Goal: Information Seeking & Learning: Learn about a topic

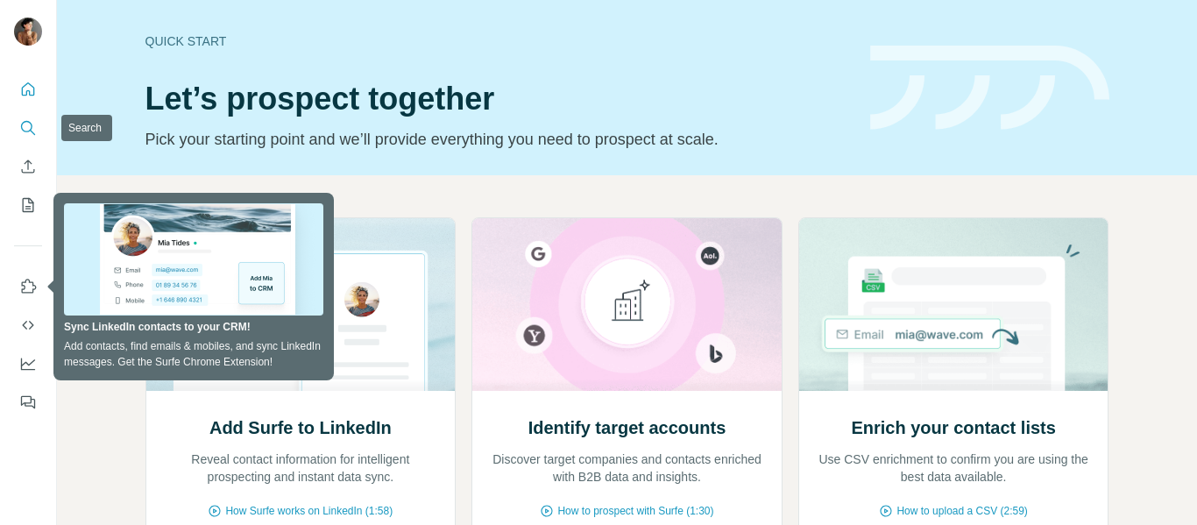
click at [33, 131] on icon "Search" at bounding box center [28, 128] width 18 height 18
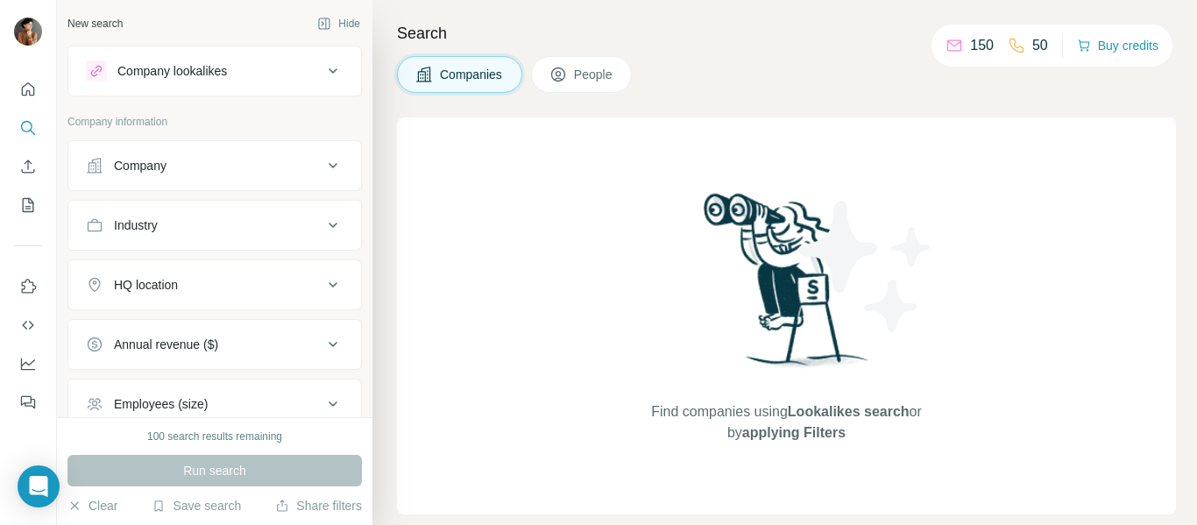
click at [157, 159] on div "Company" at bounding box center [140, 166] width 53 height 18
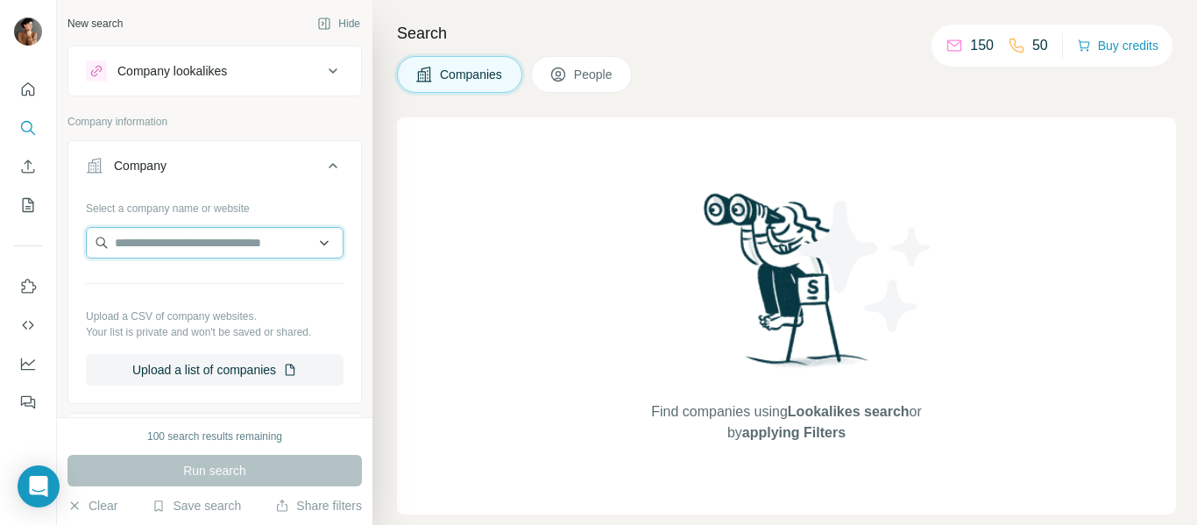
click at [172, 244] on input "text" at bounding box center [215, 243] width 258 height 32
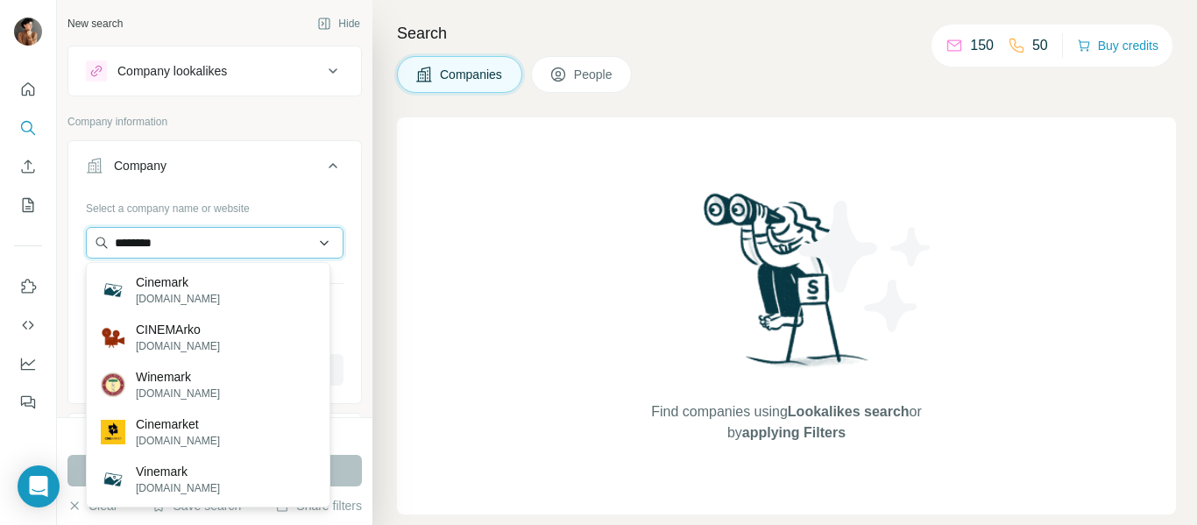
click at [191, 238] on input "********" at bounding box center [215, 243] width 258 height 32
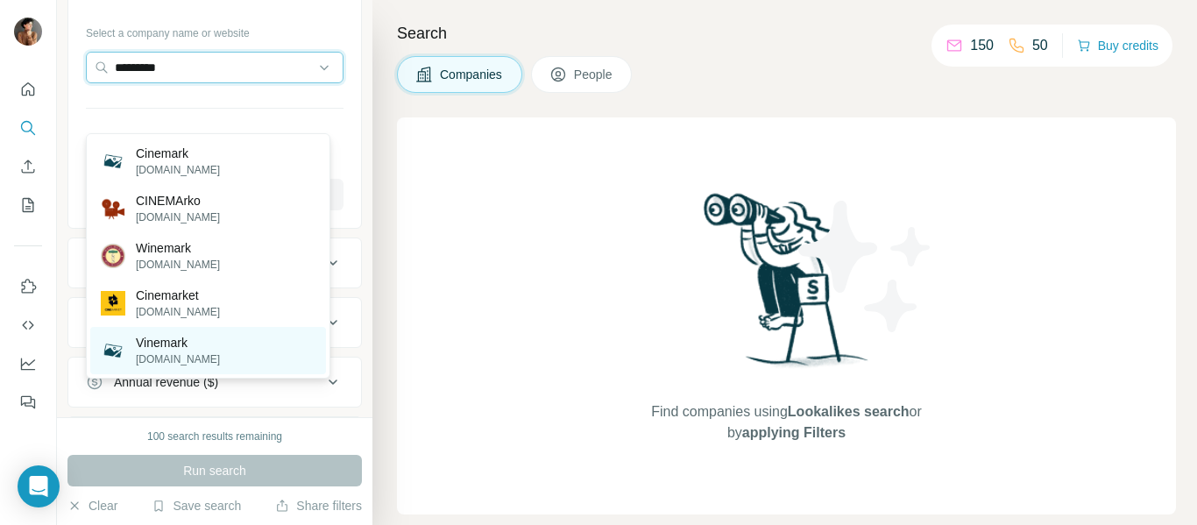
scroll to position [88, 0]
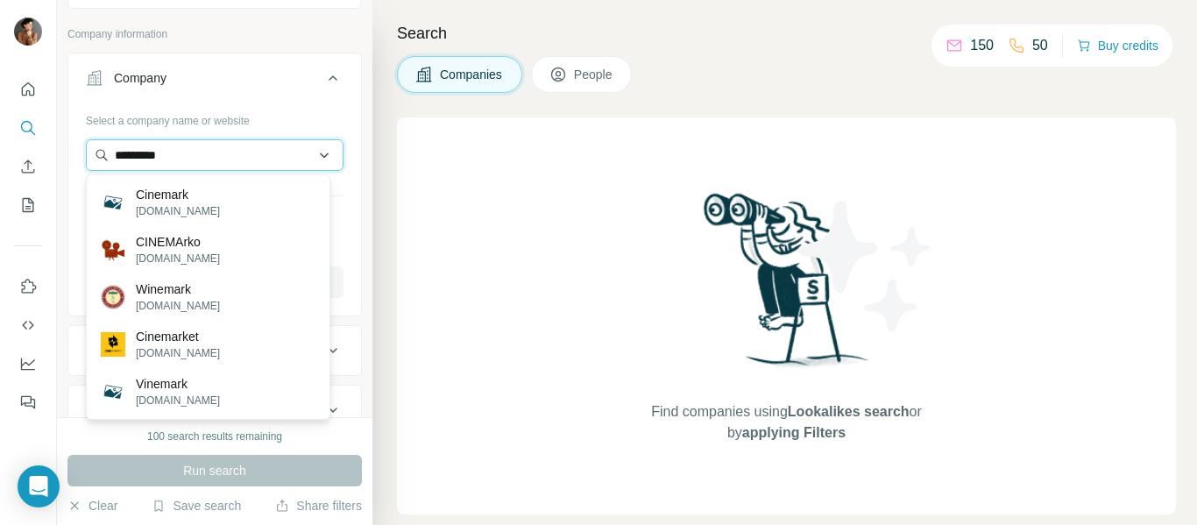
click at [231, 159] on input "********" at bounding box center [215, 155] width 258 height 32
click at [320, 149] on input "********" at bounding box center [215, 155] width 258 height 32
click at [321, 153] on input "********" at bounding box center [215, 155] width 258 height 32
click at [313, 152] on input "********" at bounding box center [215, 155] width 258 height 32
click at [310, 152] on input "********" at bounding box center [215, 155] width 258 height 32
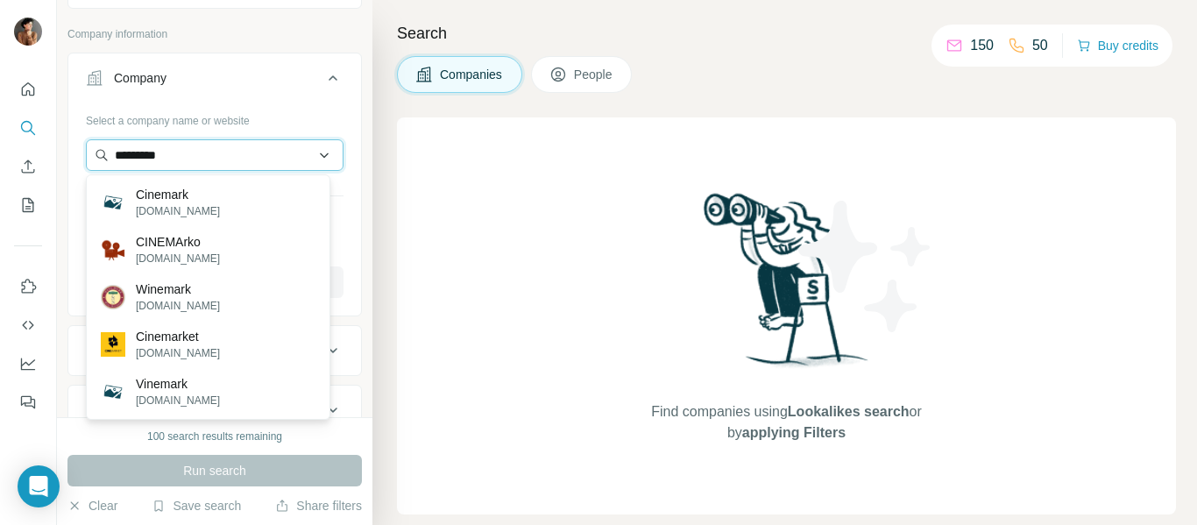
click at [244, 141] on input "********" at bounding box center [215, 155] width 258 height 32
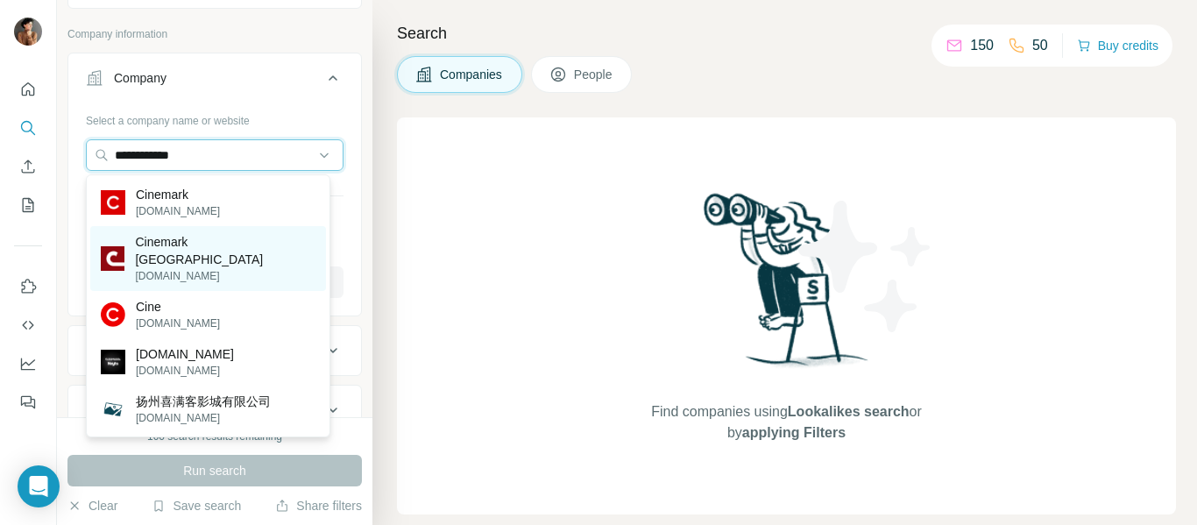
type input "**********"
click at [186, 245] on p "Cinemark [GEOGRAPHIC_DATA]" at bounding box center [225, 250] width 180 height 35
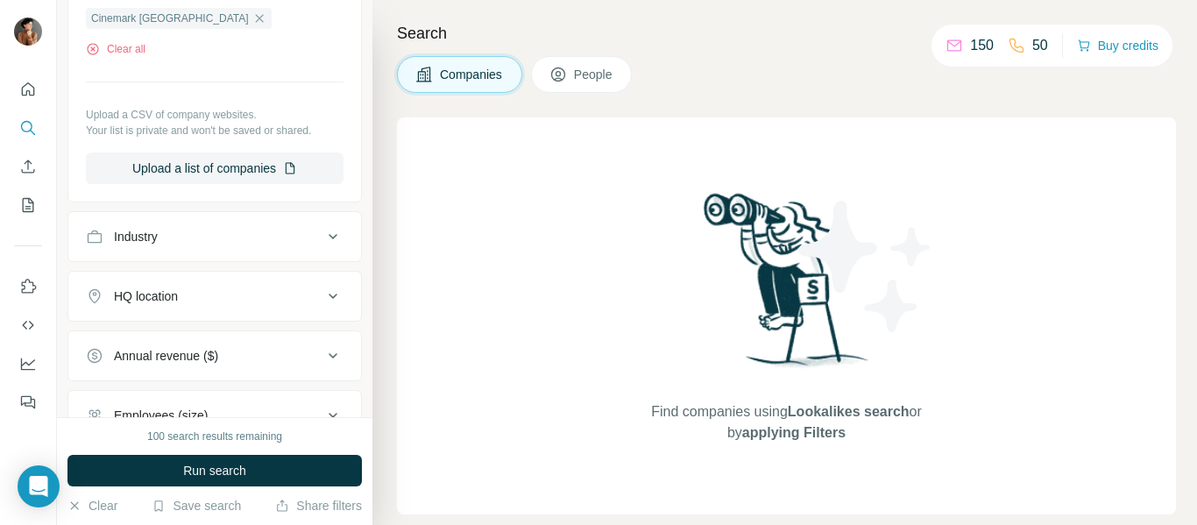
scroll to position [263, 0]
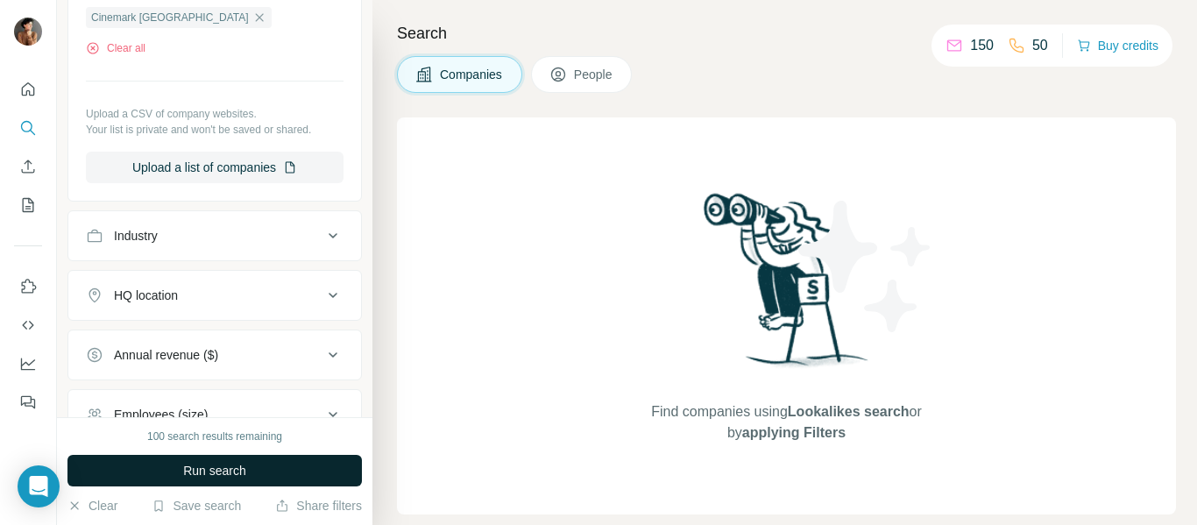
click at [212, 470] on span "Run search" at bounding box center [214, 471] width 63 height 18
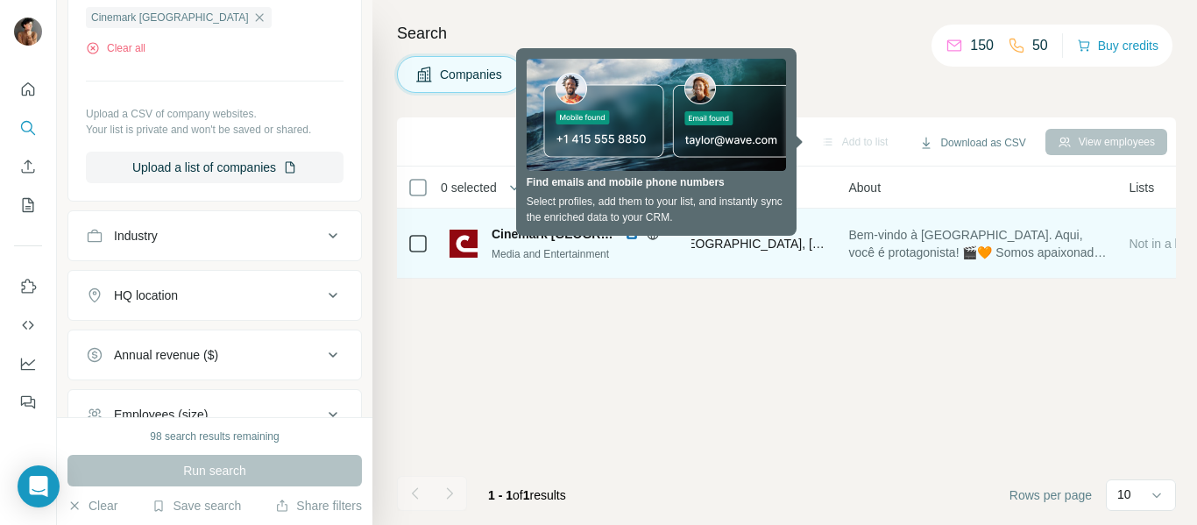
scroll to position [0, 156]
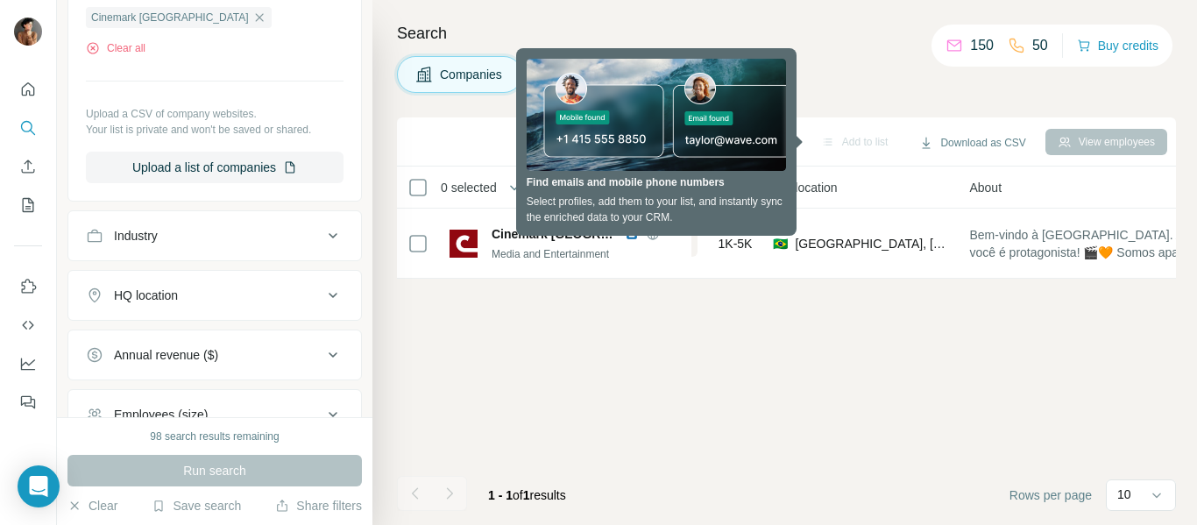
click at [697, 354] on div "Sync to Pipedrive Add to list Download as CSV View employees 0 selected Compani…" at bounding box center [786, 320] width 779 height 407
click at [844, 22] on h4 "Search" at bounding box center [786, 33] width 779 height 25
click at [407, 135] on div "Sync to Pipedrive Add to list Download as CSV View employees" at bounding box center [786, 141] width 761 height 31
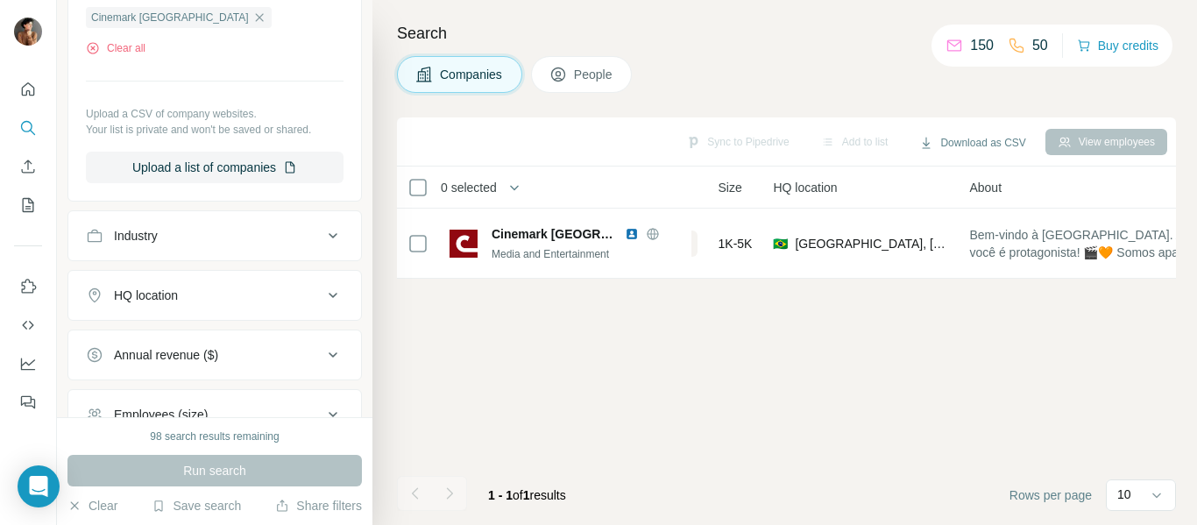
click at [564, 71] on icon at bounding box center [558, 75] width 18 height 18
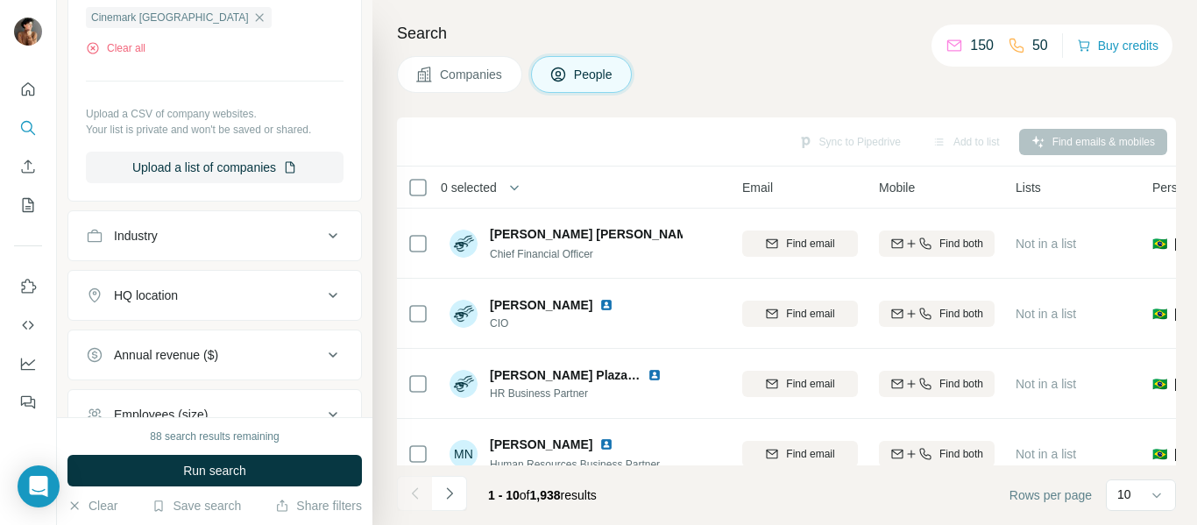
click at [841, 139] on div "Sync to Pipedrive Add to list Find emails & mobiles" at bounding box center [786, 141] width 761 height 31
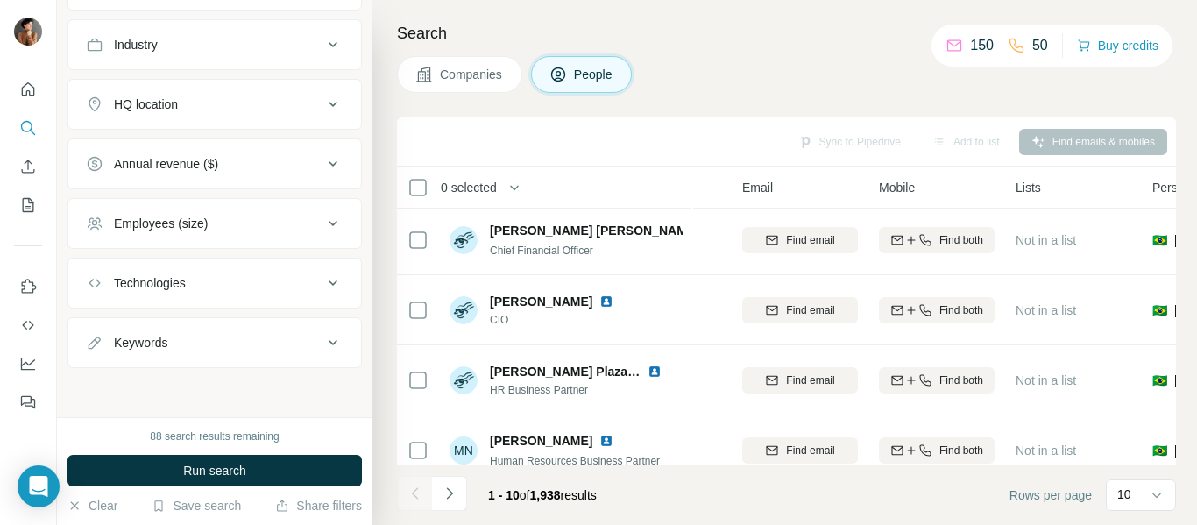
scroll to position [0, 156]
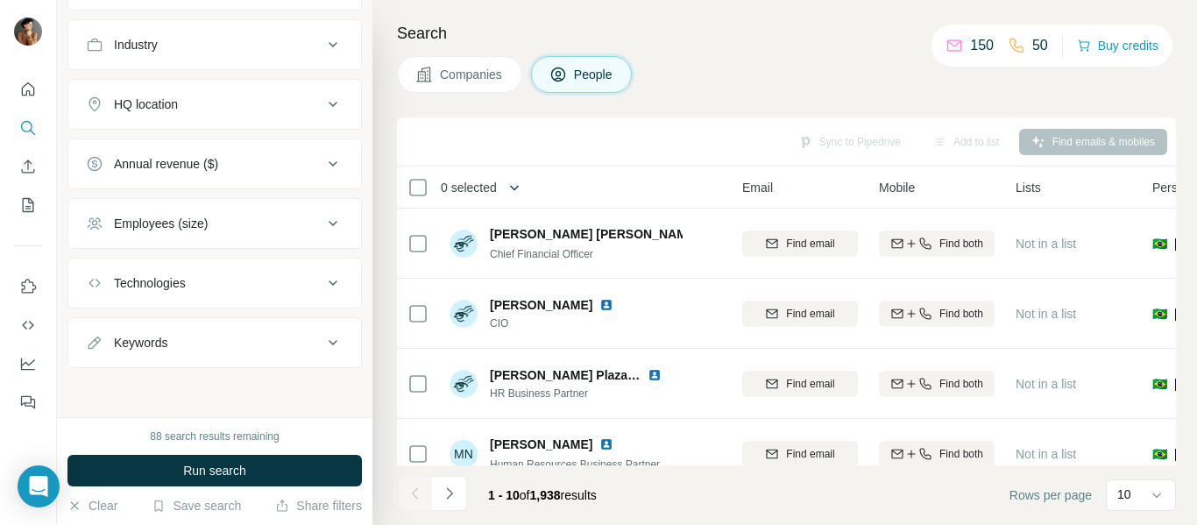
click at [515, 186] on icon "button" at bounding box center [515, 188] width 18 height 18
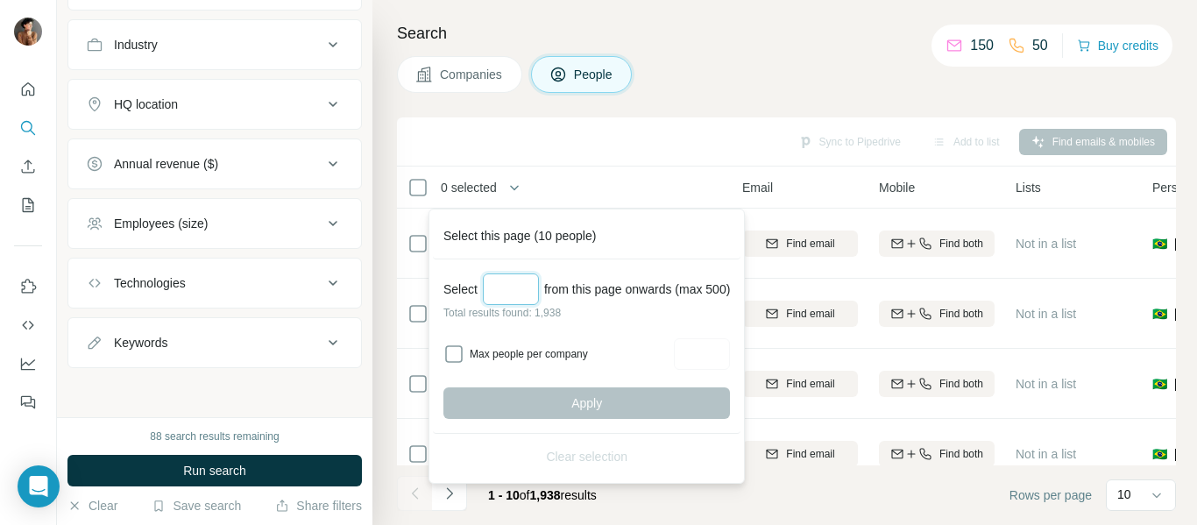
click at [507, 287] on input "Select a number (up to 500)" at bounding box center [511, 289] width 56 height 32
click at [539, 104] on div "Search Companies People Sync to Pipedrive Add to list Find emails & mobiles 0 s…" at bounding box center [784, 262] width 825 height 525
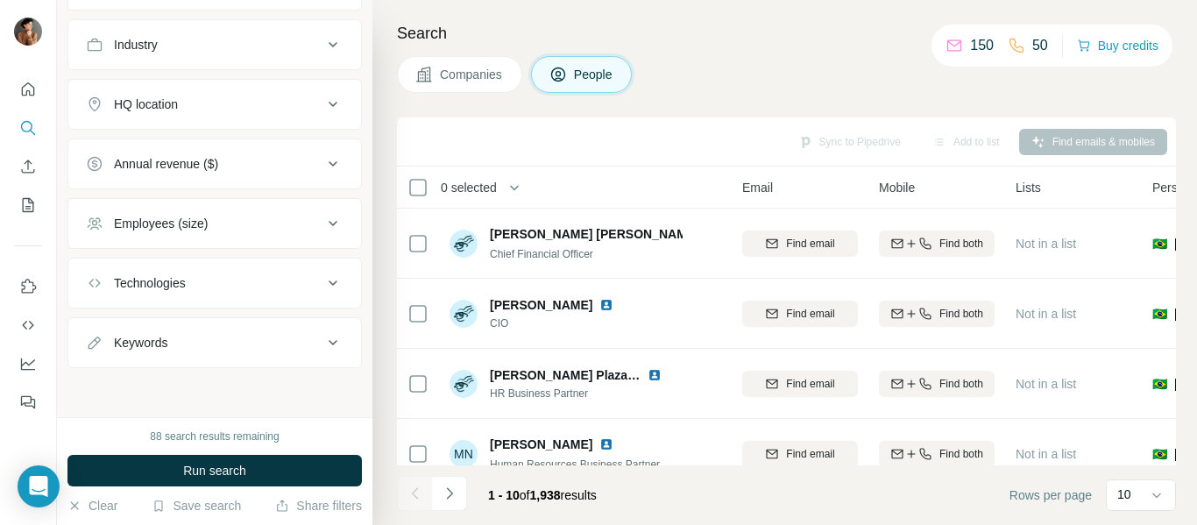
click at [881, 138] on div "Sync to Pipedrive Add to list Find emails & mobiles" at bounding box center [786, 141] width 761 height 31
click at [1139, 143] on div "Sync to Pipedrive Add to list Find emails & mobiles" at bounding box center [786, 141] width 761 height 31
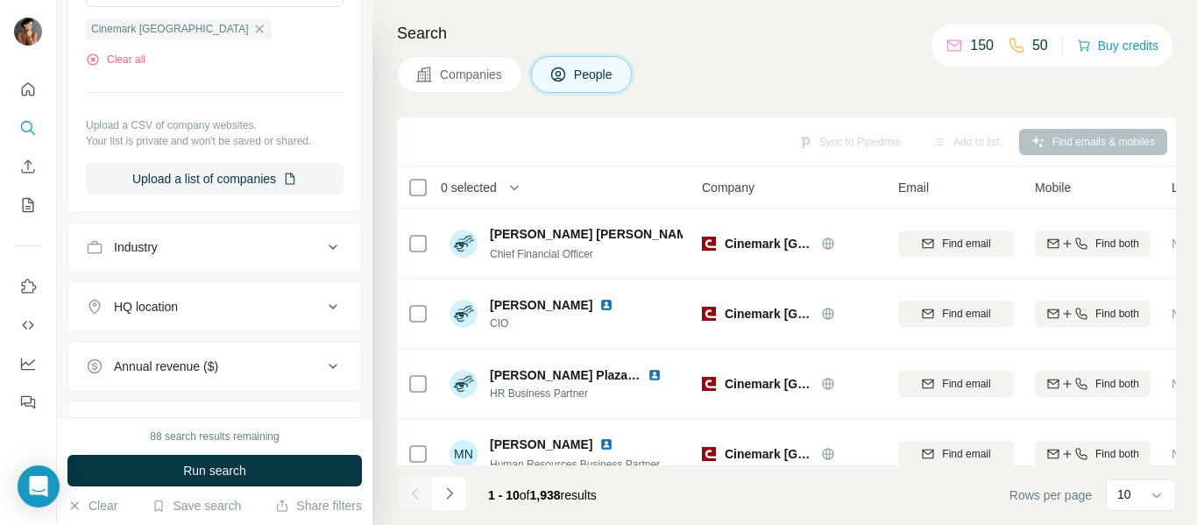
scroll to position [552, 0]
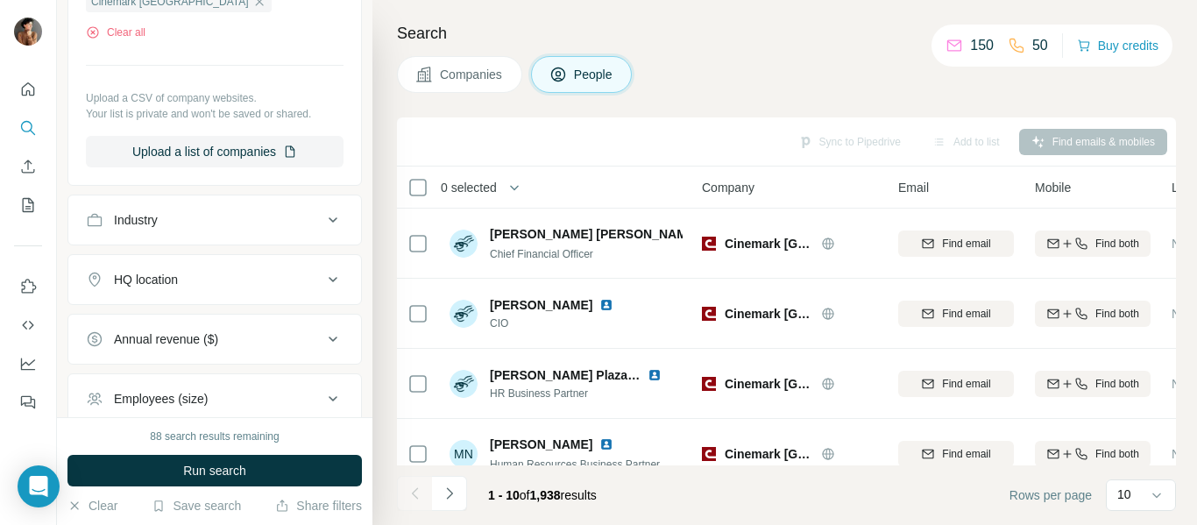
click at [214, 211] on div "Industry" at bounding box center [204, 220] width 237 height 18
click at [210, 216] on div "Industry" at bounding box center [204, 220] width 237 height 18
click at [449, 74] on span "Companies" at bounding box center [472, 75] width 64 height 18
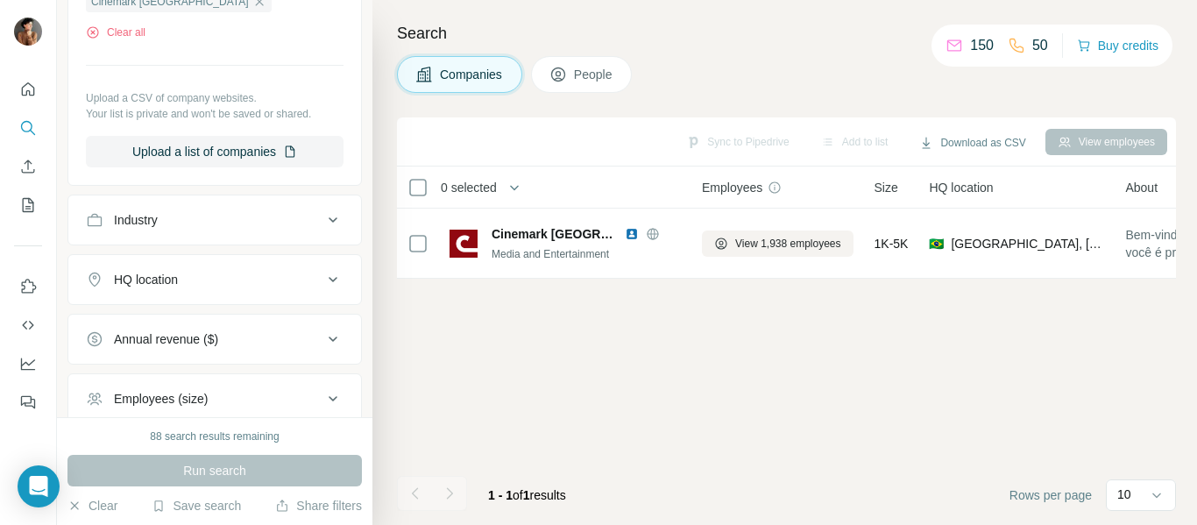
click at [563, 67] on icon at bounding box center [558, 75] width 18 height 18
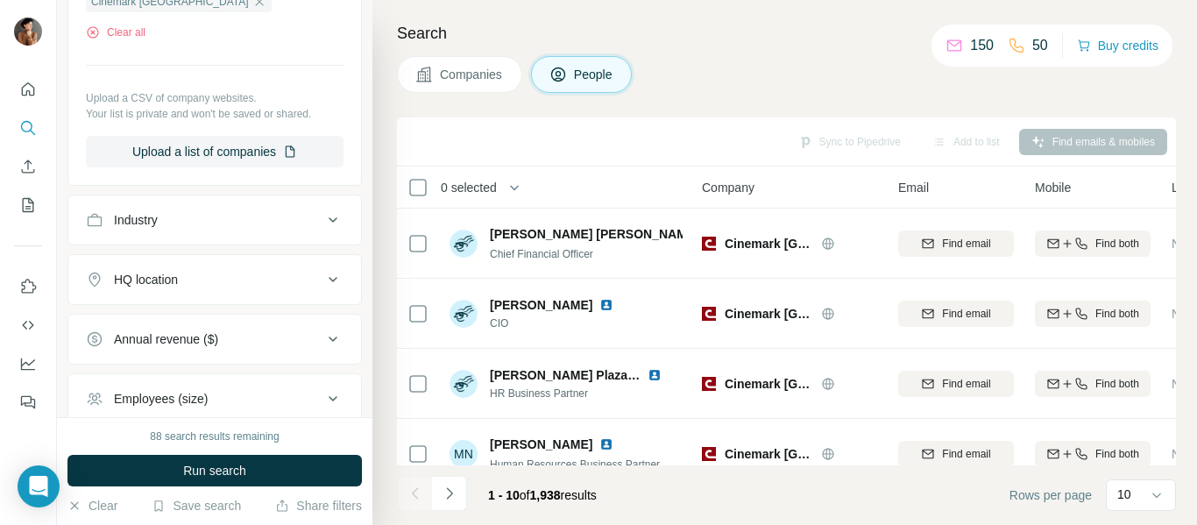
click at [449, 55] on div "Search Companies People Sync to Pipedrive Add to list Find emails & mobiles 0 s…" at bounding box center [784, 262] width 825 height 525
click at [464, 75] on span "Companies" at bounding box center [472, 75] width 64 height 18
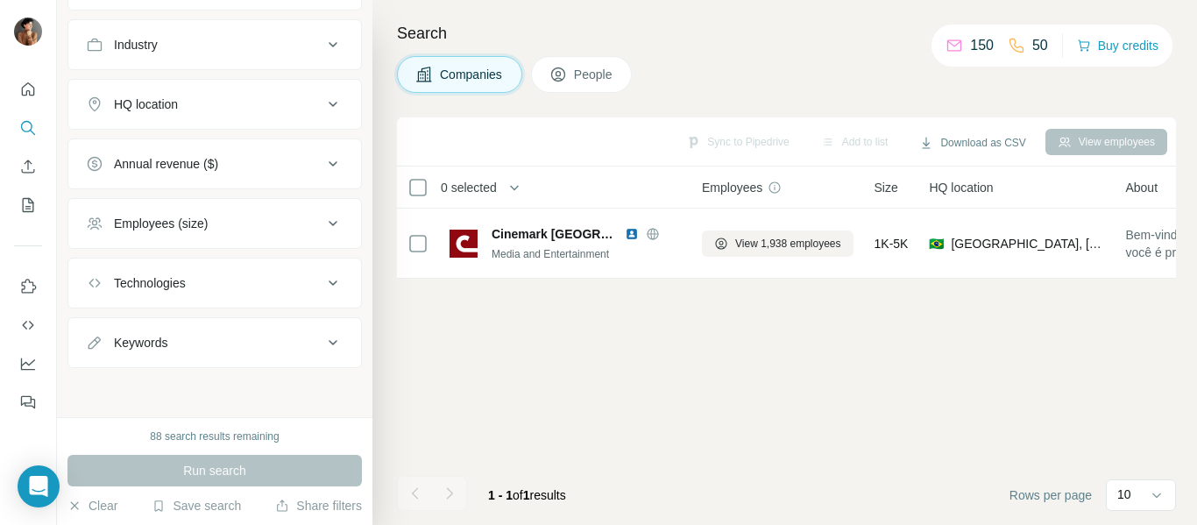
scroll to position [279, 0]
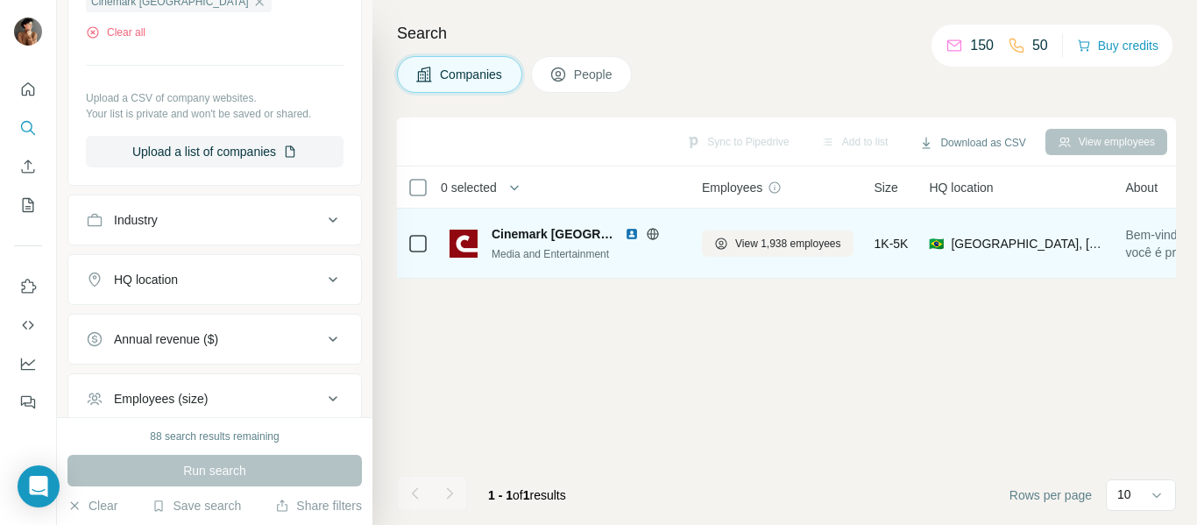
click at [511, 238] on span "Cinemark [GEOGRAPHIC_DATA]" at bounding box center [554, 234] width 124 height 18
click at [553, 221] on div "Cinemark Brasil Media and Entertainment" at bounding box center [564, 243] width 231 height 48
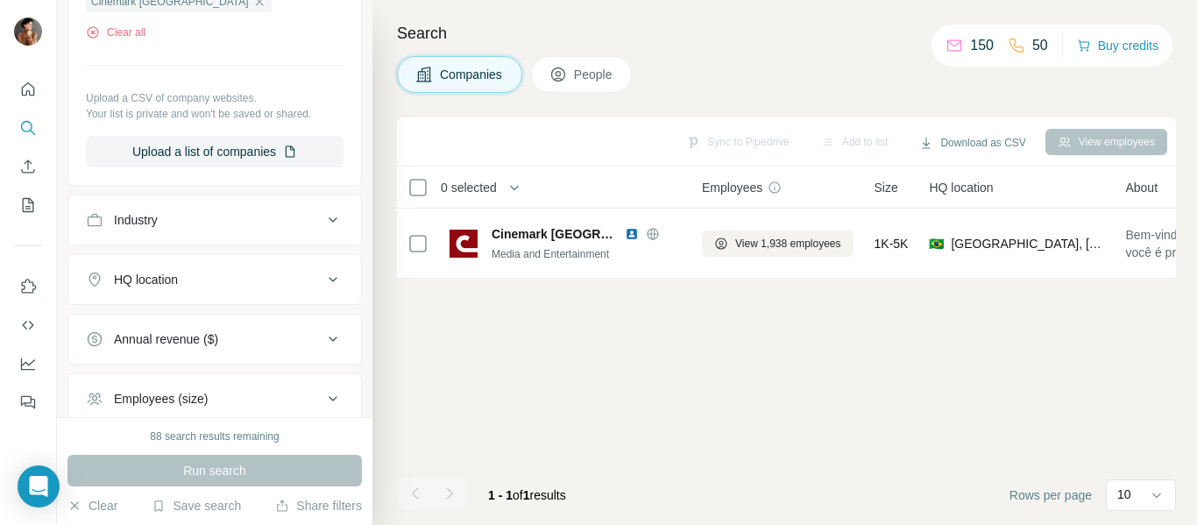
click at [584, 74] on span "People" at bounding box center [594, 75] width 40 height 18
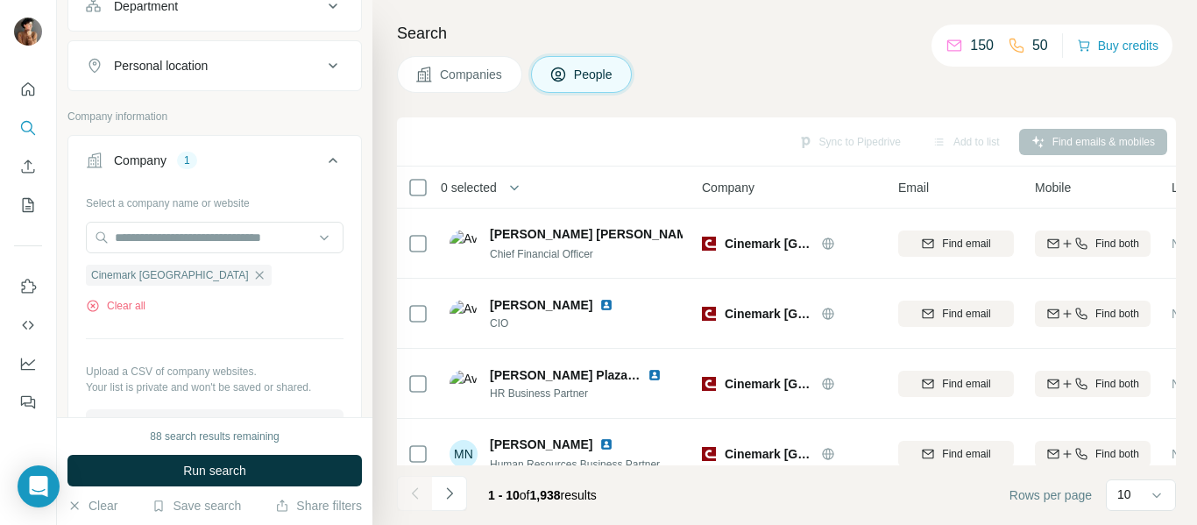
scroll to position [552, 0]
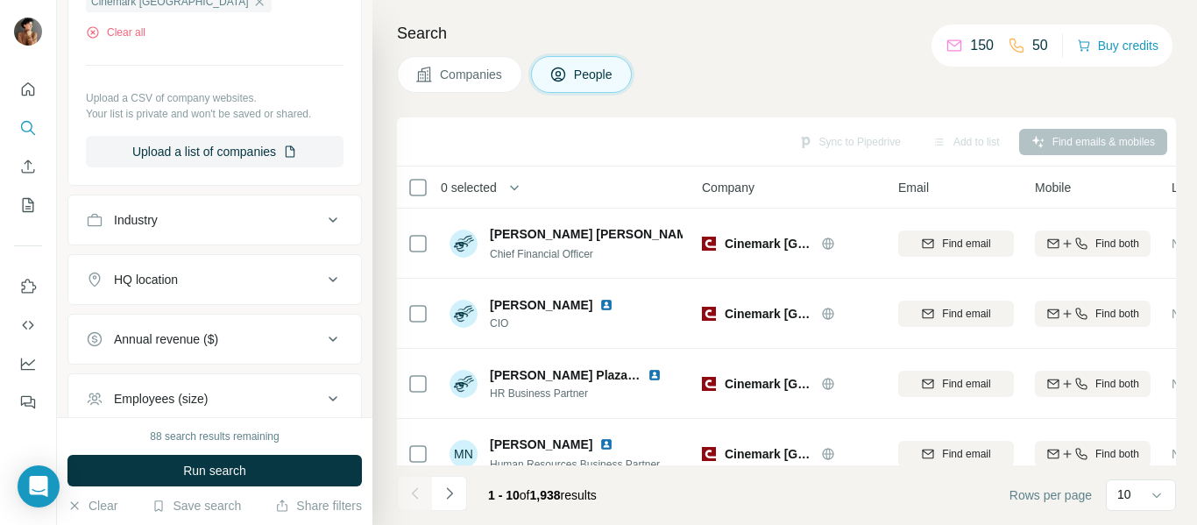
click at [631, 138] on div "Sync to Pipedrive Add to list Find emails & mobiles" at bounding box center [786, 141] width 761 height 31
click at [548, 131] on div "Sync to Pipedrive Add to list Find emails & mobiles" at bounding box center [786, 141] width 761 height 31
click at [553, 137] on div "Sync to Pipedrive Add to list Find emails & mobiles" at bounding box center [786, 141] width 761 height 31
click at [747, 72] on div "Companies People" at bounding box center [786, 74] width 779 height 37
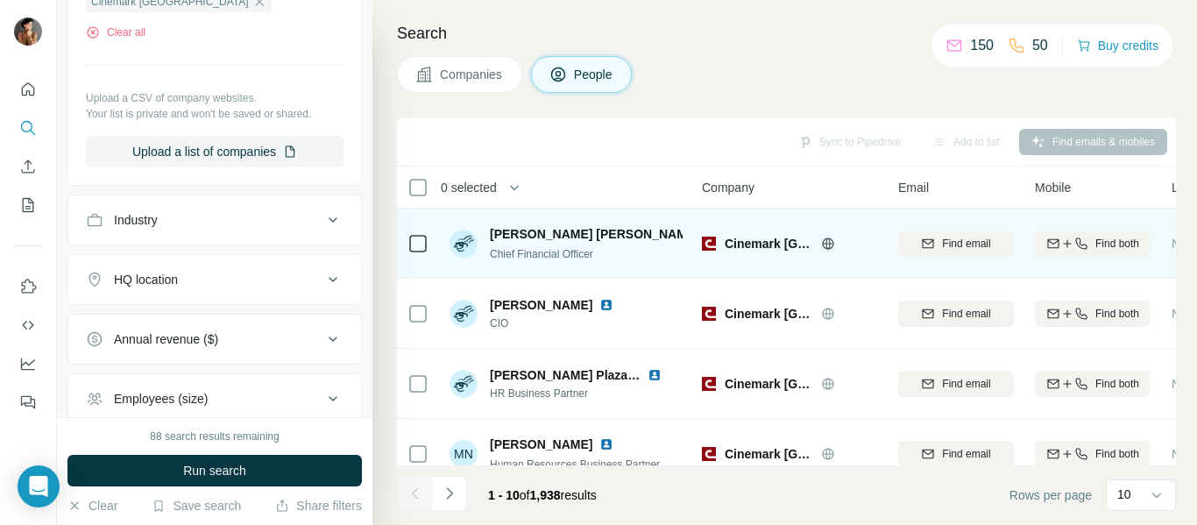
scroll to position [263, 0]
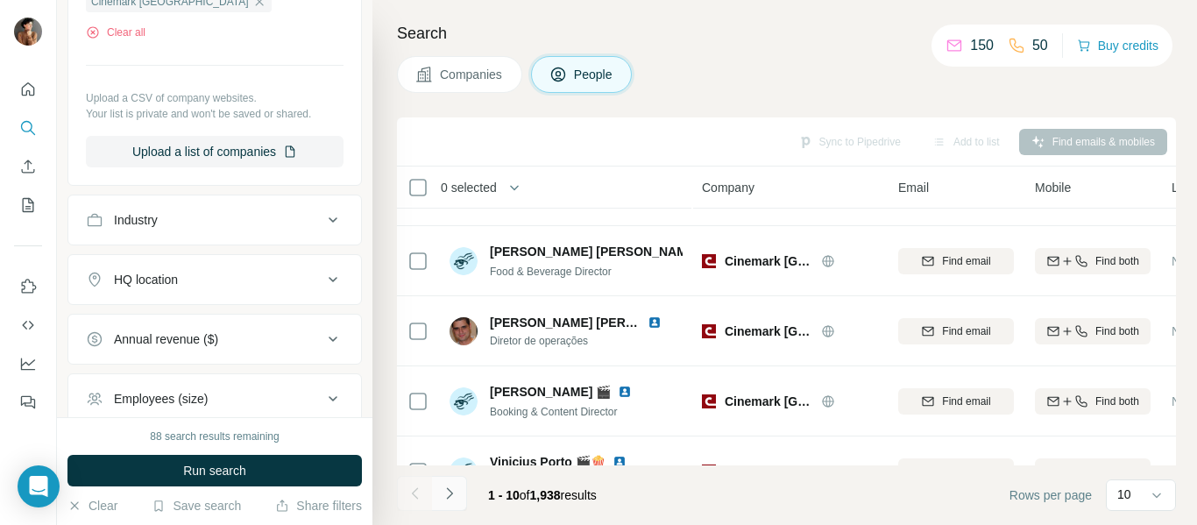
click at [452, 493] on icon "Navigate to next page" at bounding box center [449, 492] width 6 height 11
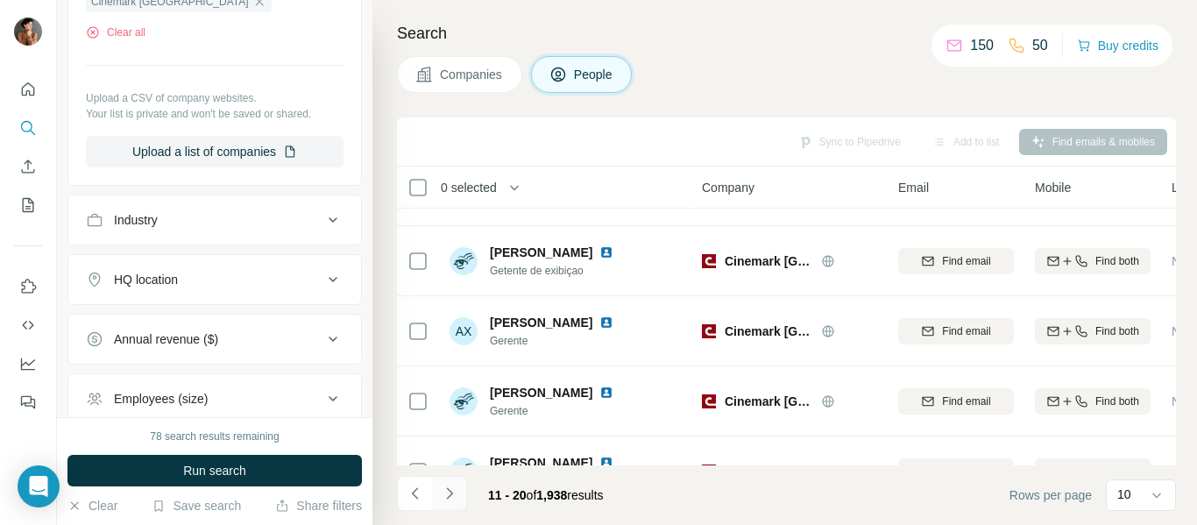
click at [452, 493] on icon "Navigate to next page" at bounding box center [449, 492] width 6 height 11
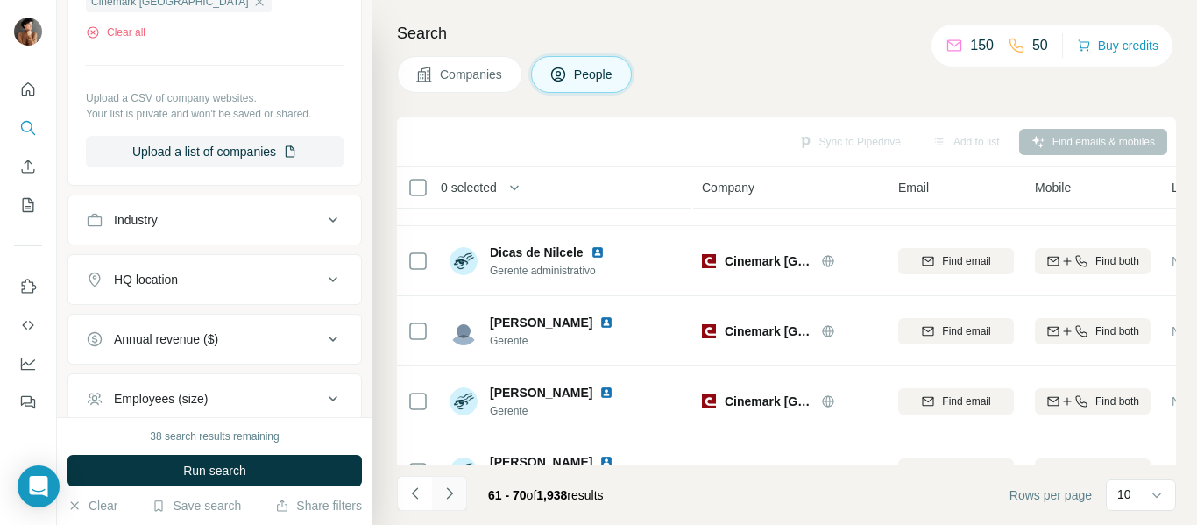
click at [452, 493] on icon "Navigate to next page" at bounding box center [449, 492] width 6 height 11
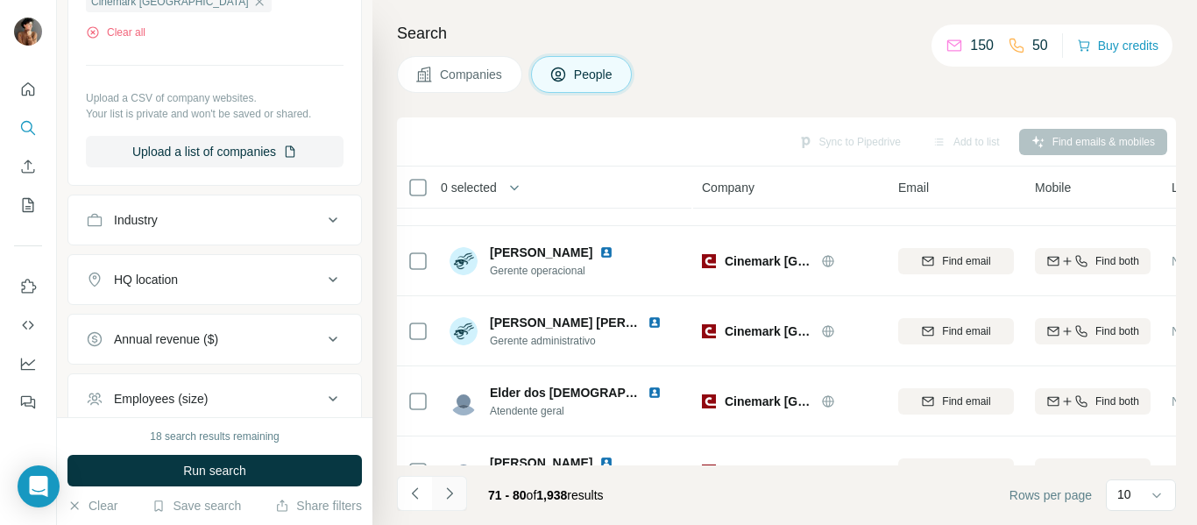
click at [452, 493] on icon "Navigate to next page" at bounding box center [449, 492] width 6 height 11
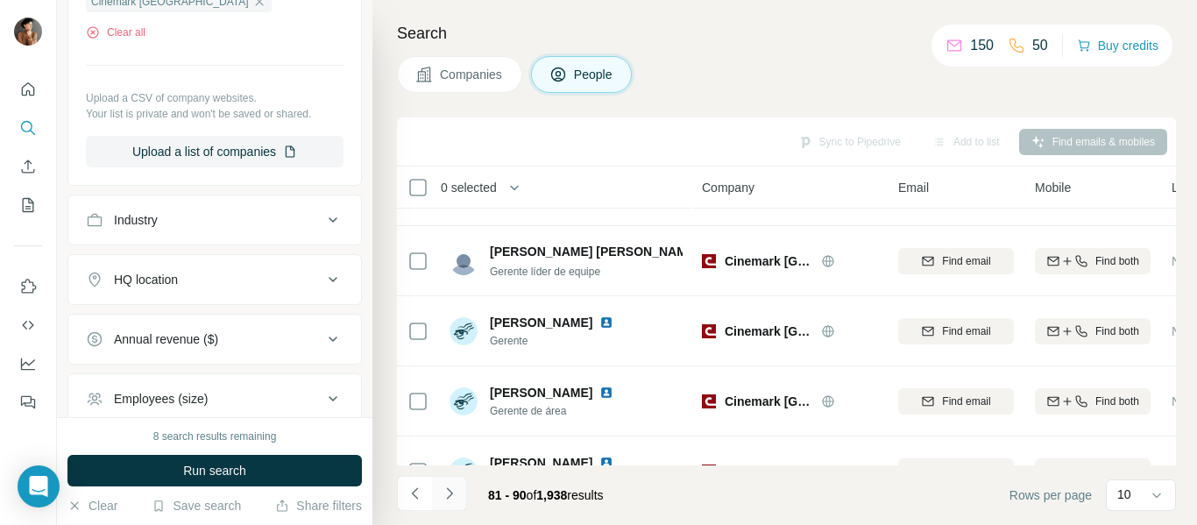
click at [452, 493] on icon "Navigate to next page" at bounding box center [449, 492] width 6 height 11
click at [443, 38] on h4 "Search" at bounding box center [786, 33] width 779 height 25
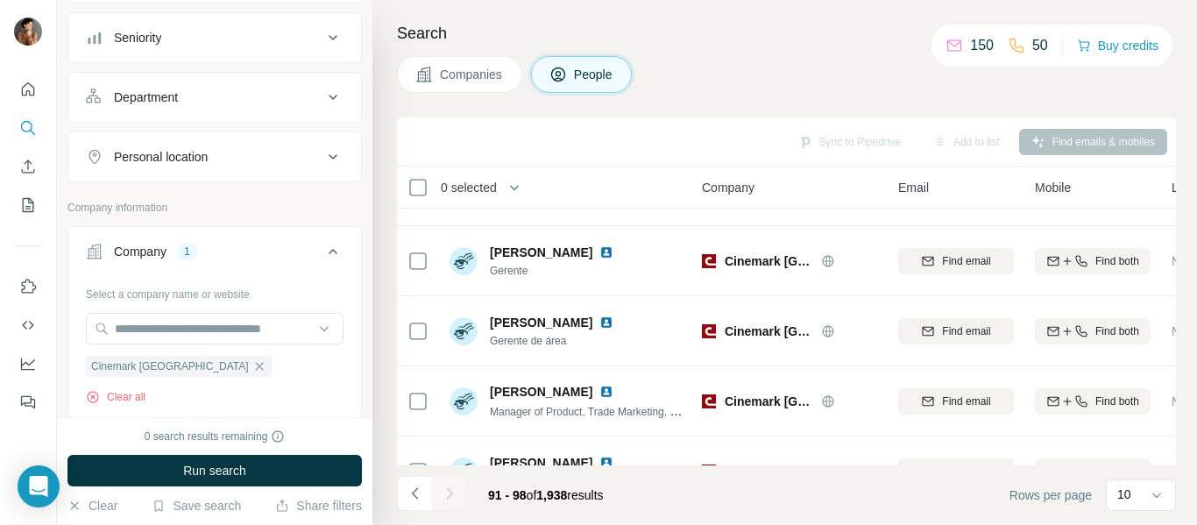
click at [431, 36] on h4 "Search" at bounding box center [786, 33] width 779 height 25
click at [160, 253] on div "Company" at bounding box center [140, 252] width 53 height 18
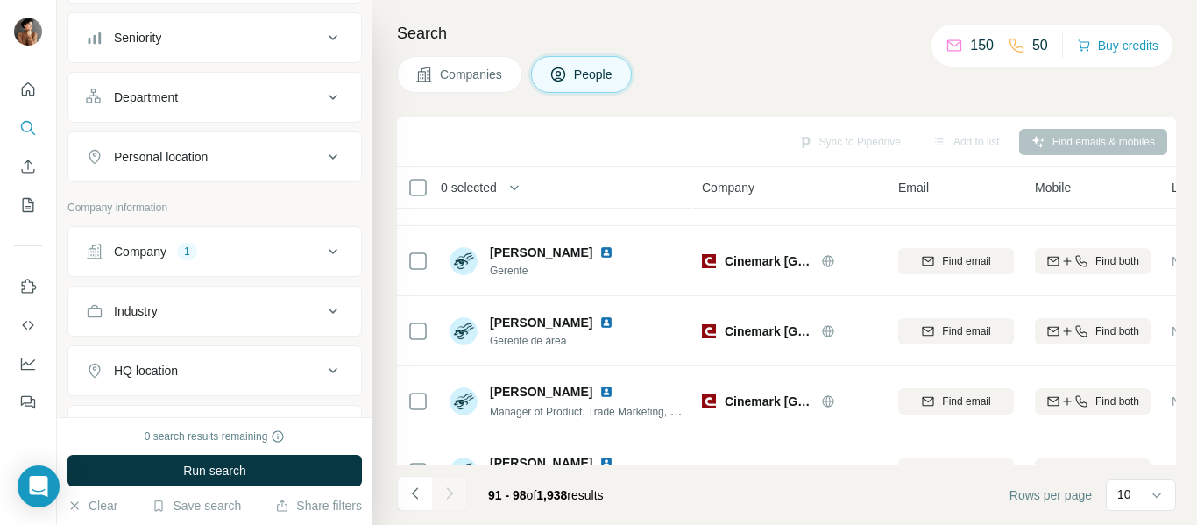
click at [160, 253] on div "Company" at bounding box center [140, 252] width 53 height 18
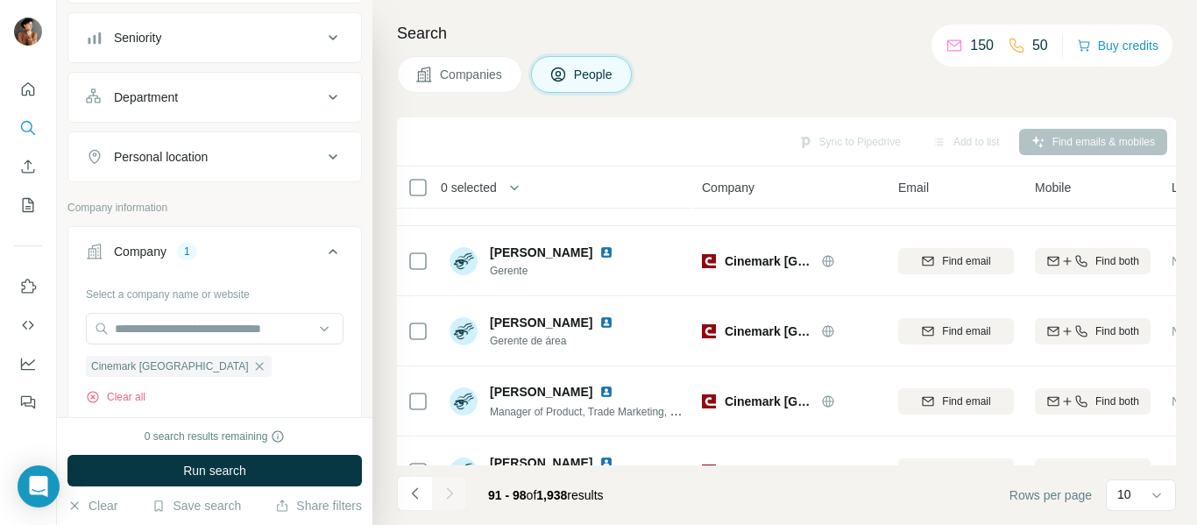
click at [160, 253] on div "Company" at bounding box center [140, 252] width 53 height 18
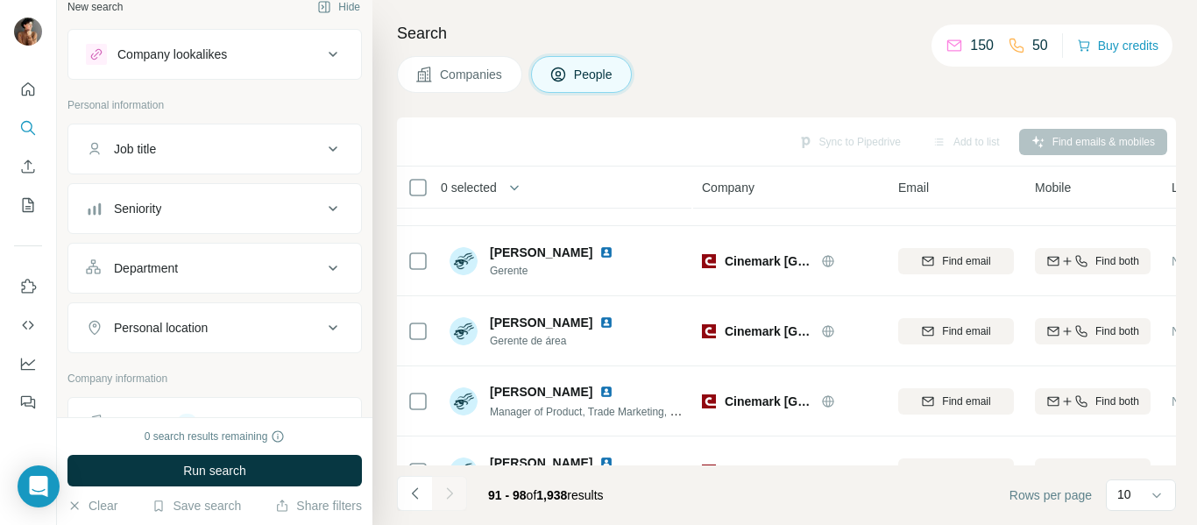
scroll to position [0, 0]
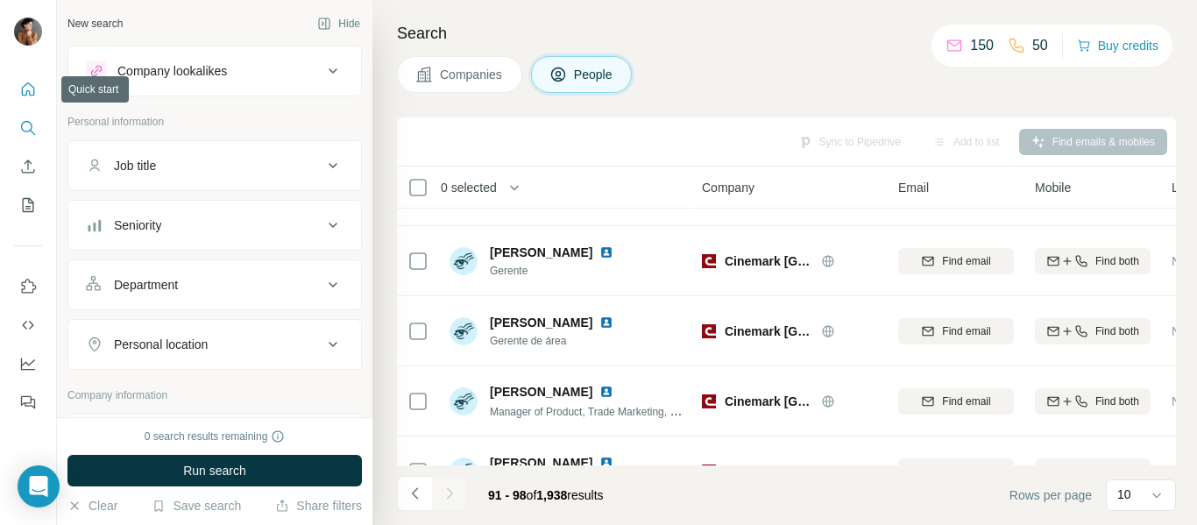
click at [29, 78] on button "Quick start" at bounding box center [28, 90] width 28 height 32
click at [30, 90] on icon "Quick start" at bounding box center [28, 90] width 18 height 18
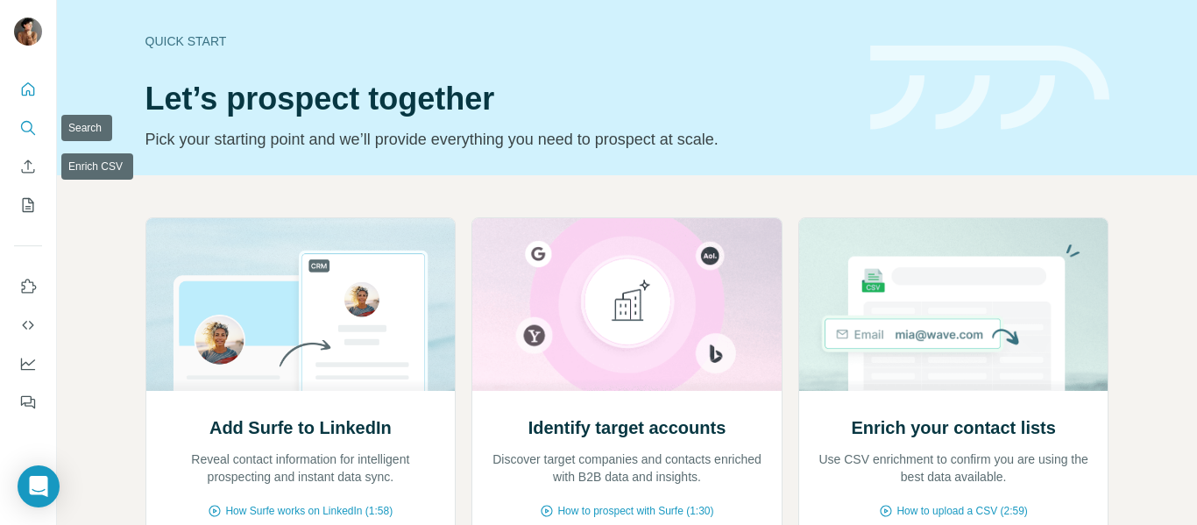
click at [20, 123] on icon "Search" at bounding box center [28, 128] width 18 height 18
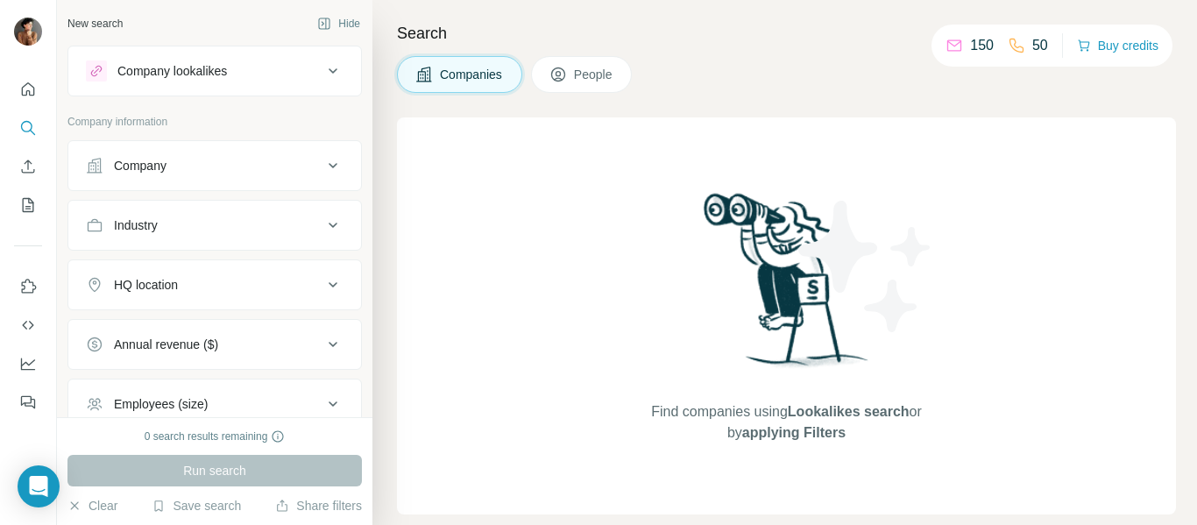
click at [577, 71] on span "People" at bounding box center [594, 75] width 40 height 18
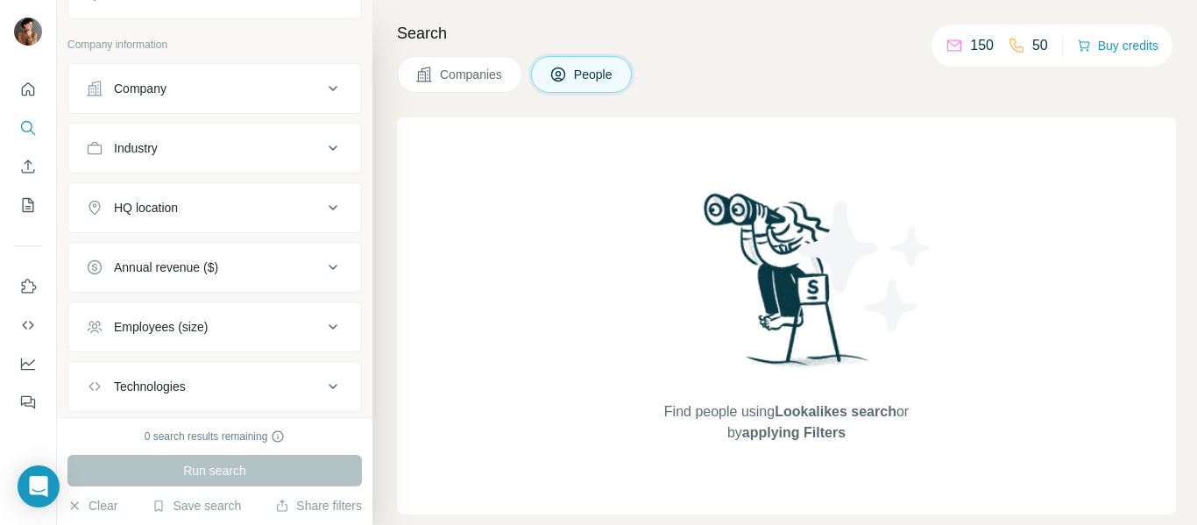
scroll to position [88, 0]
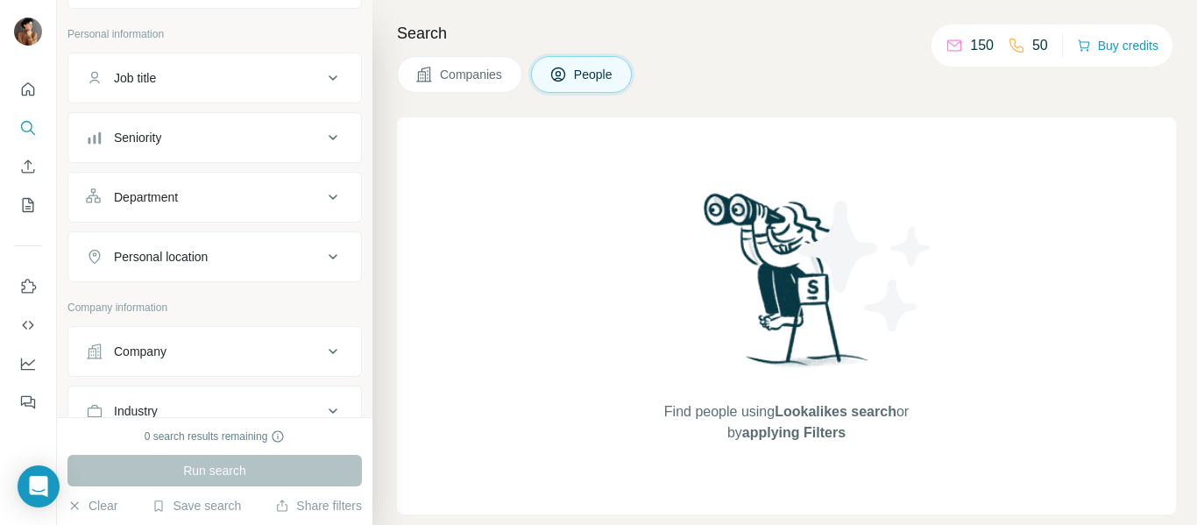
click at [1020, 103] on div "Search Companies People Find people using Lookalikes search or by applying Filt…" at bounding box center [784, 262] width 825 height 525
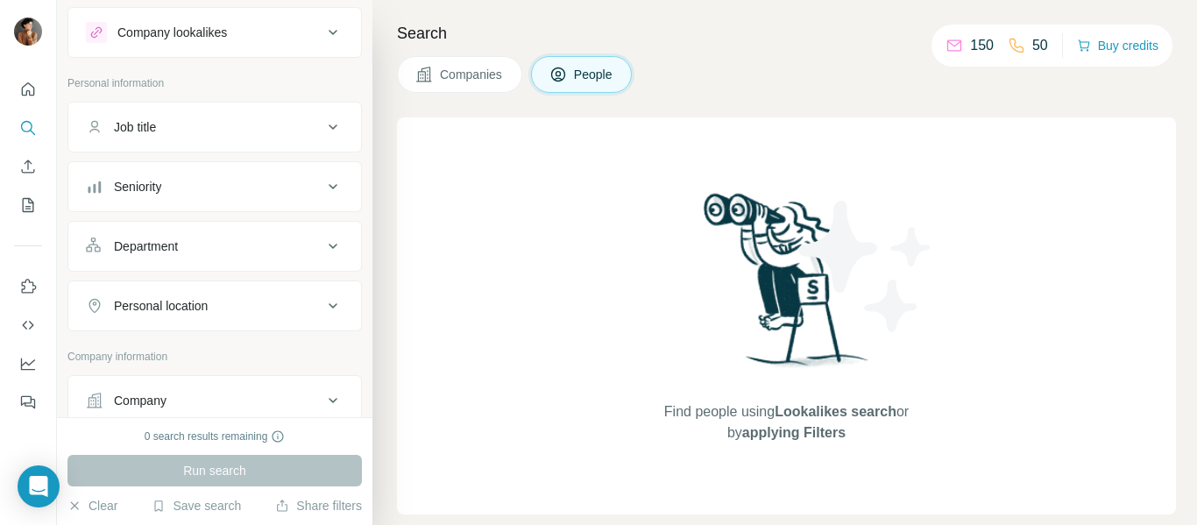
scroll to position [0, 0]
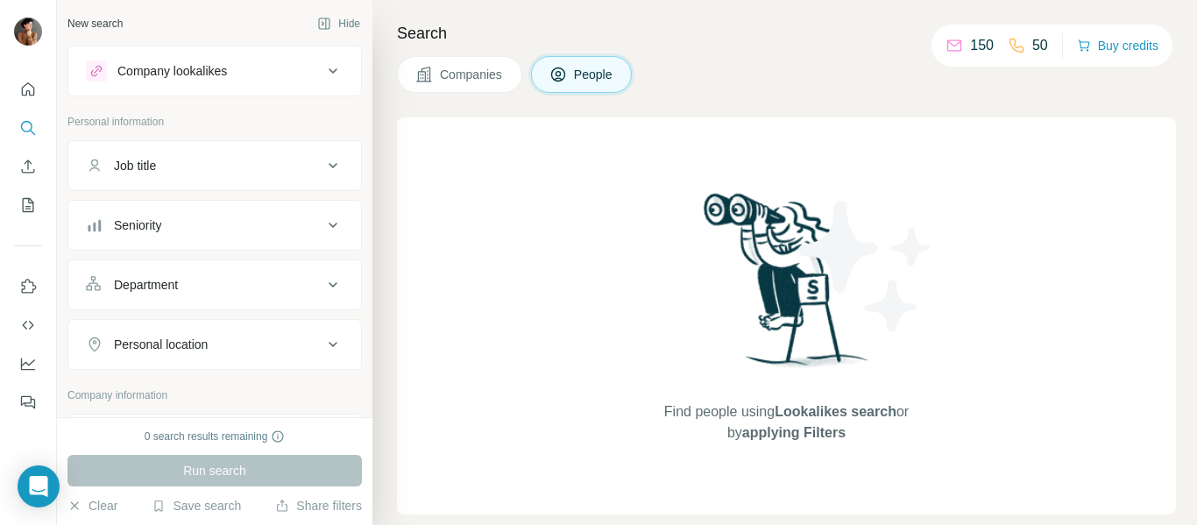
click at [195, 160] on div "Job title" at bounding box center [204, 166] width 237 height 18
click at [195, 67] on div "Company lookalikes" at bounding box center [172, 71] width 110 height 18
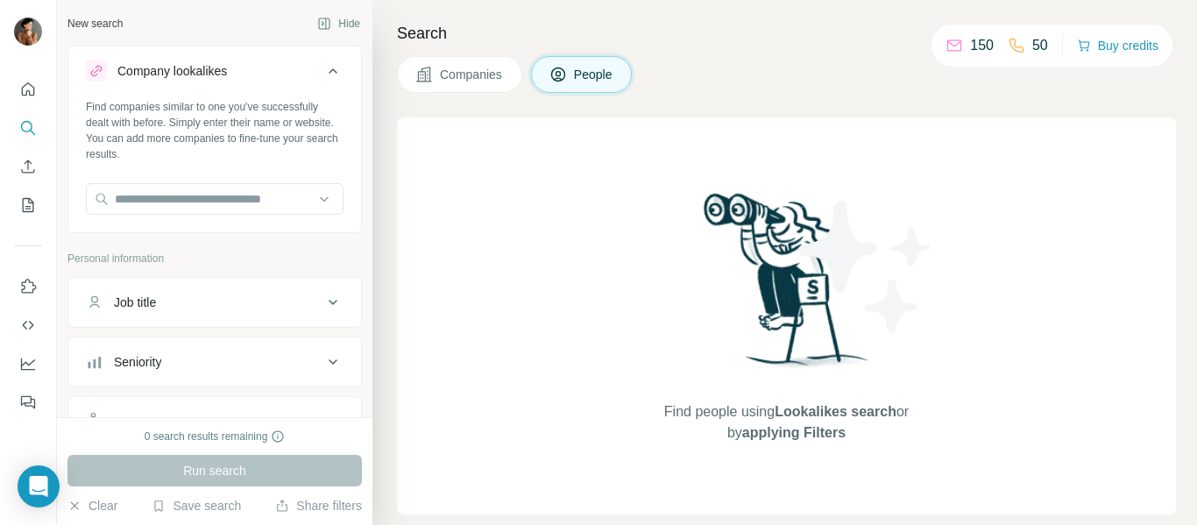
click at [215, 48] on div "Company lookalikes Find companies similar to one you've successfully dealt with…" at bounding box center [214, 140] width 294 height 188
click at [220, 66] on button "Company lookalikes" at bounding box center [214, 74] width 293 height 49
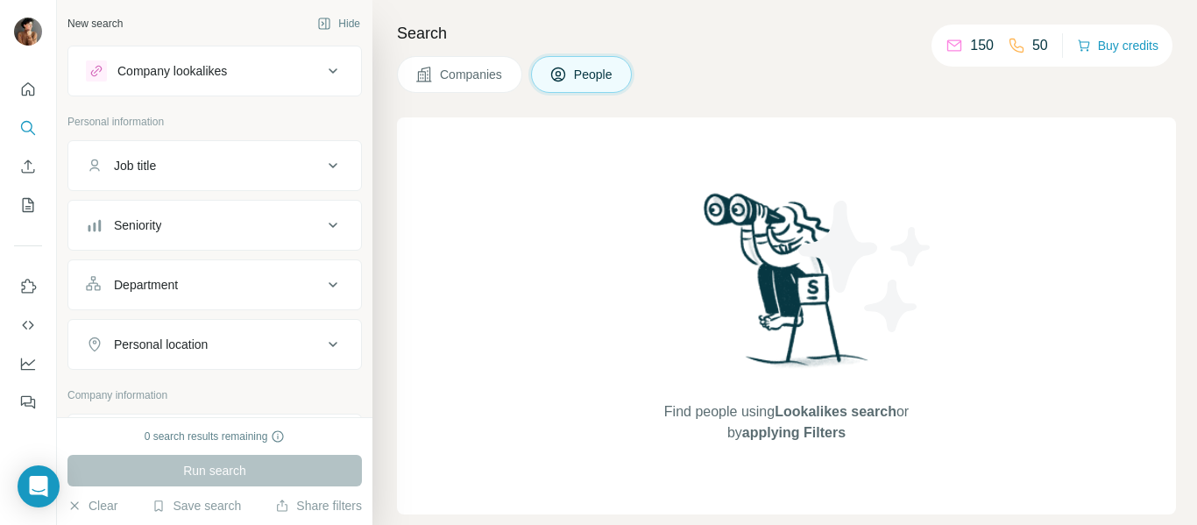
click at [176, 221] on div "Seniority" at bounding box center [204, 225] width 237 height 18
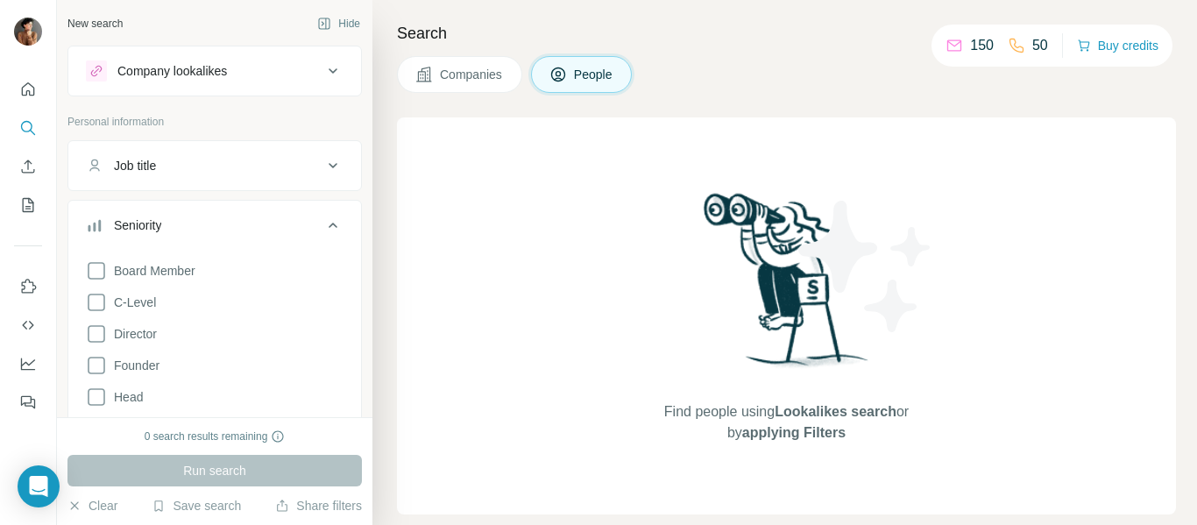
click at [176, 221] on div "Seniority" at bounding box center [204, 225] width 237 height 18
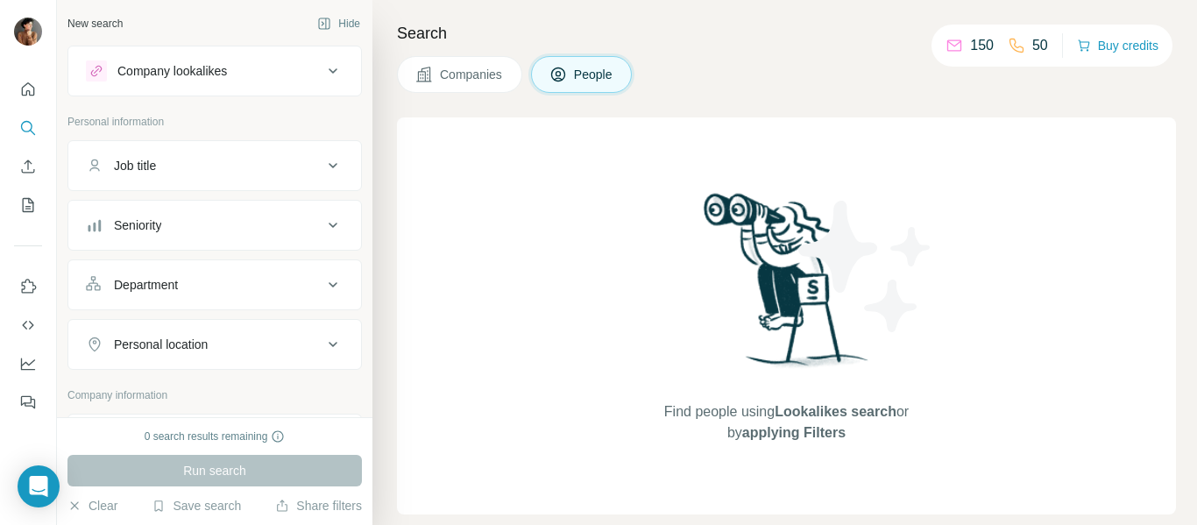
click at [164, 159] on div "Job title" at bounding box center [204, 166] width 237 height 18
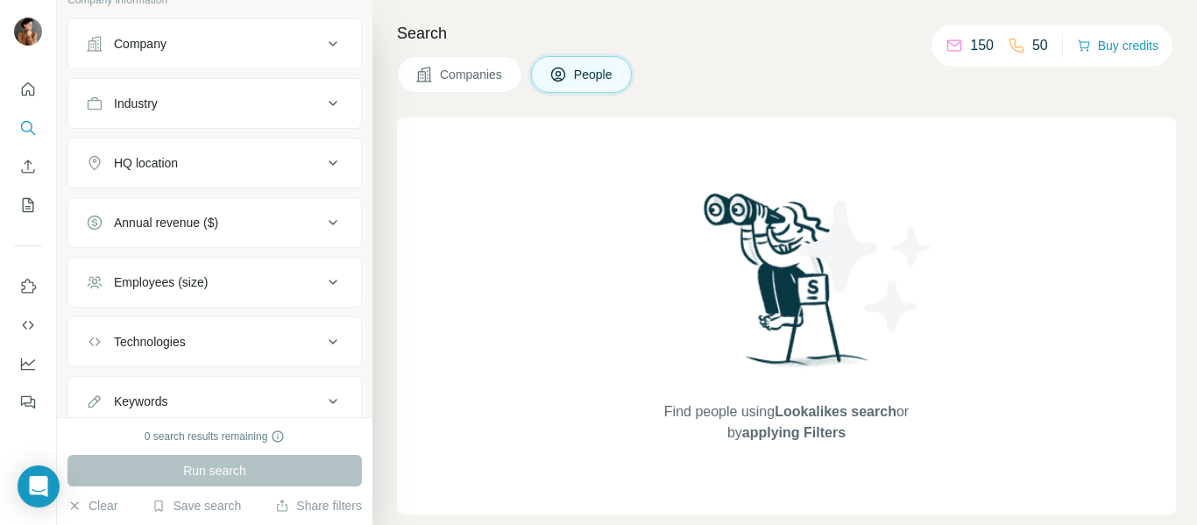
scroll to position [419, 0]
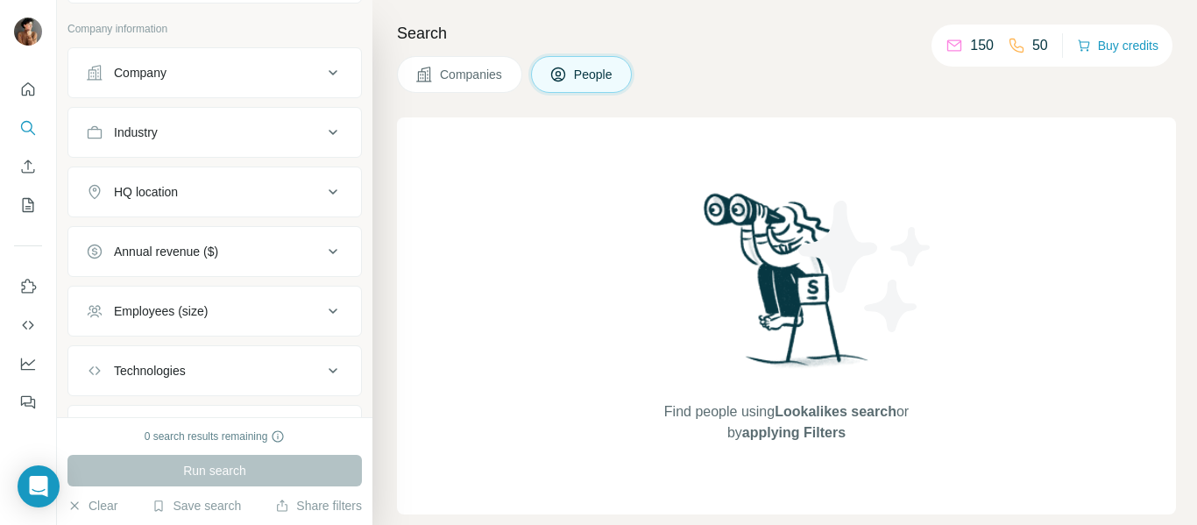
click at [165, 74] on div "Company" at bounding box center [140, 73] width 53 height 18
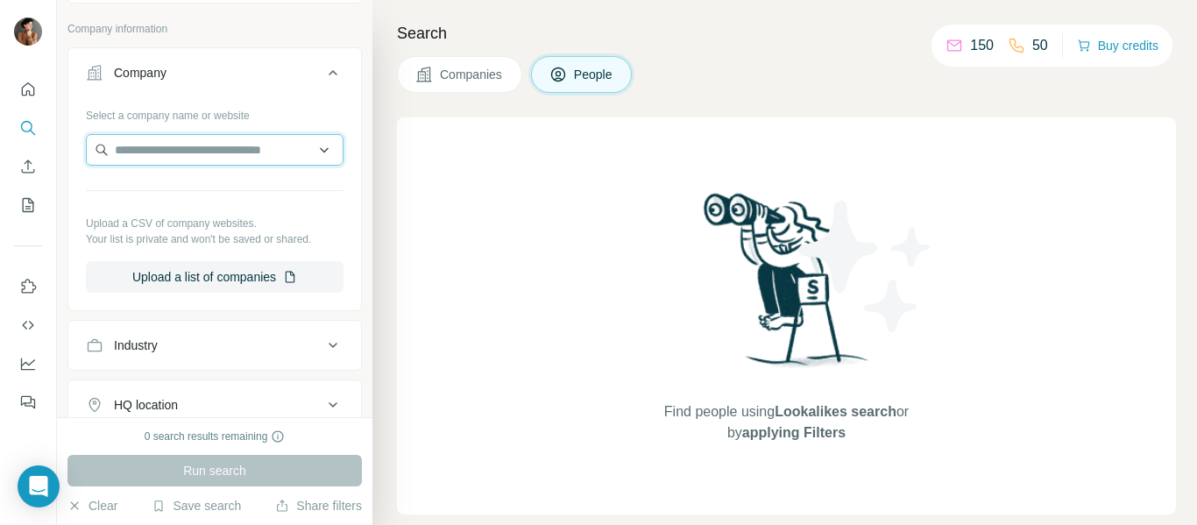
click at [179, 152] on input "text" at bounding box center [215, 150] width 258 height 32
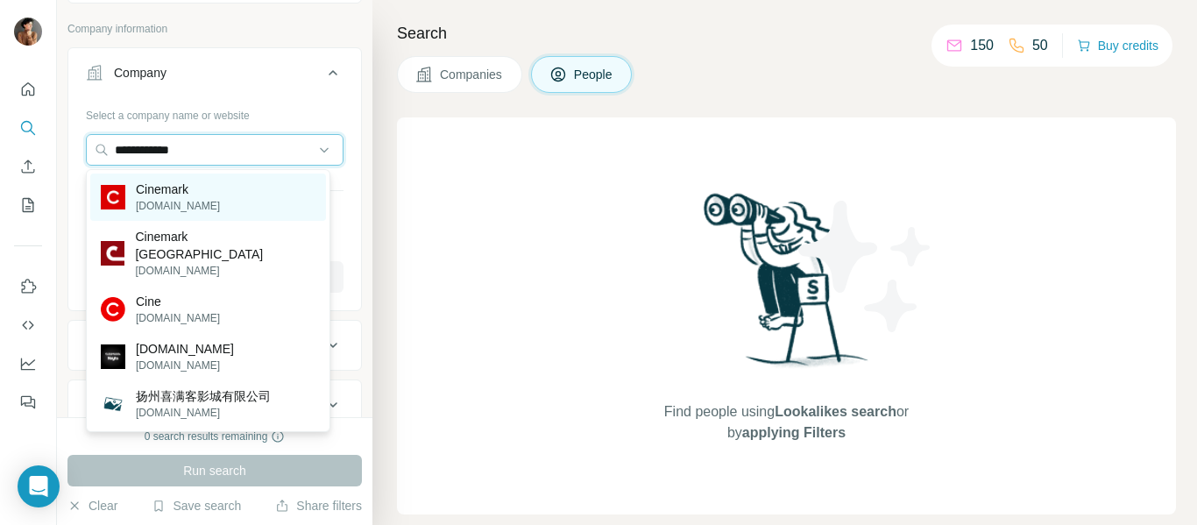
type input "**********"
click at [170, 193] on p "Cinemark" at bounding box center [178, 189] width 84 height 18
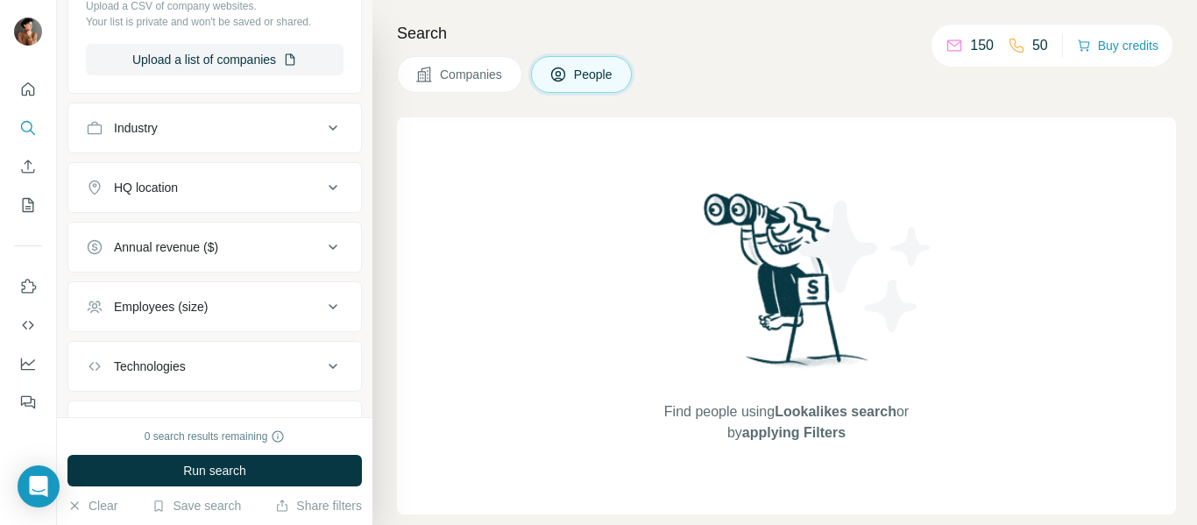
scroll to position [780, 0]
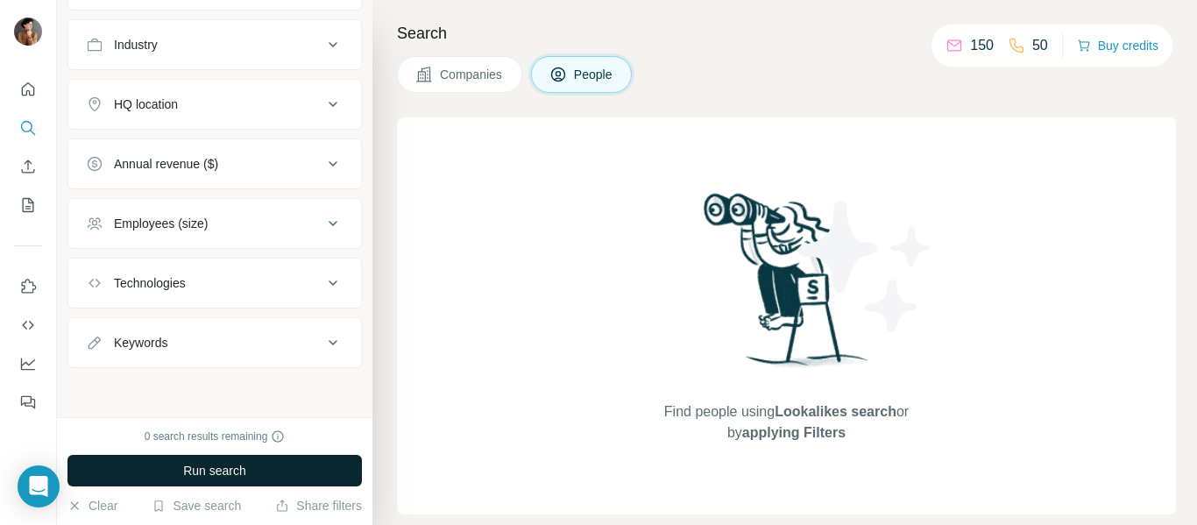
click at [236, 471] on span "Run search" at bounding box center [214, 471] width 63 height 18
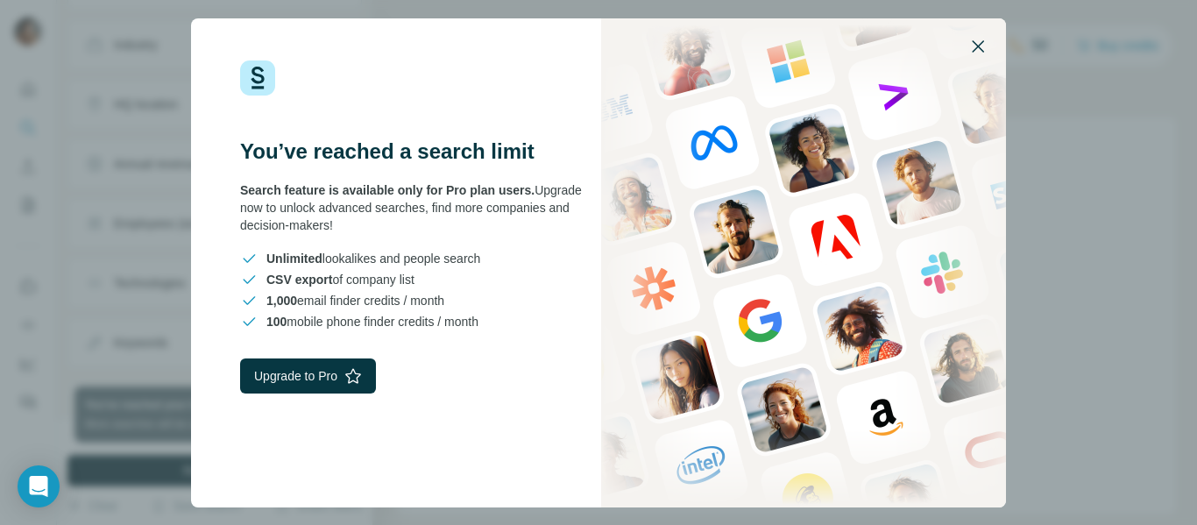
click at [980, 41] on icon "button" at bounding box center [977, 46] width 21 height 21
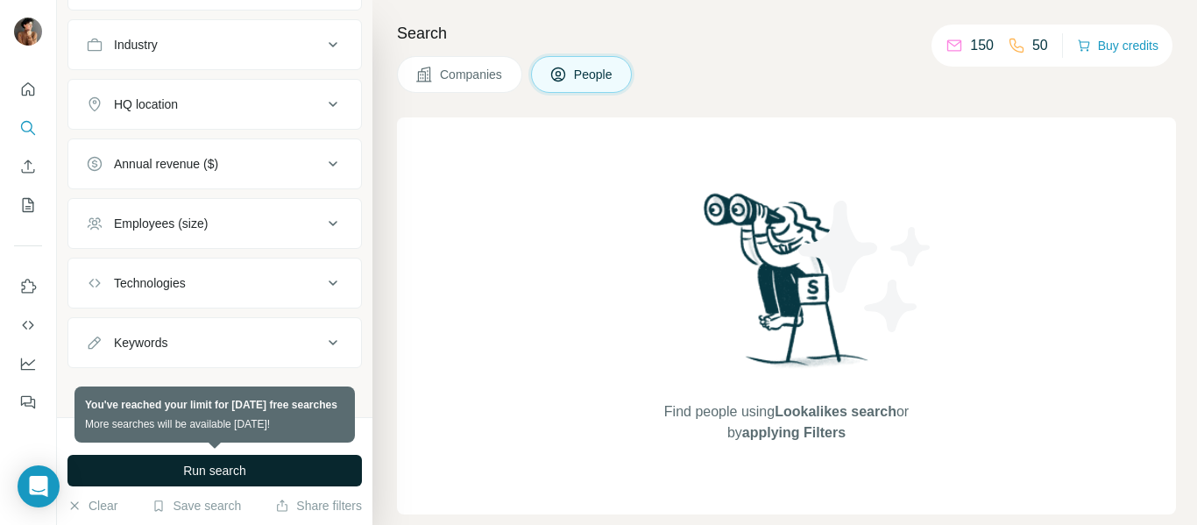
click at [485, 70] on span "Companies" at bounding box center [472, 75] width 64 height 18
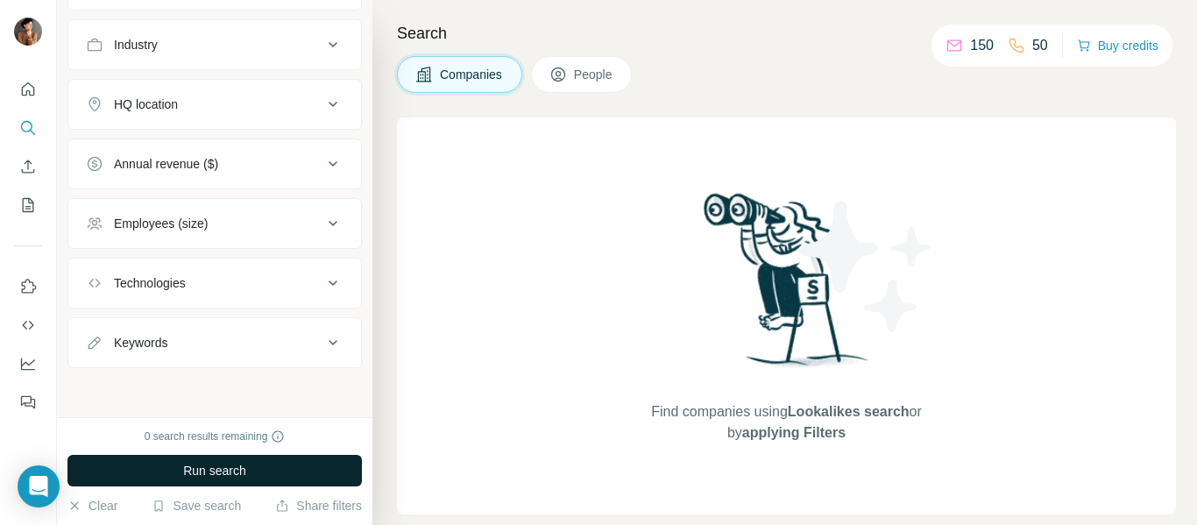
click at [225, 468] on span "Run search" at bounding box center [214, 471] width 63 height 18
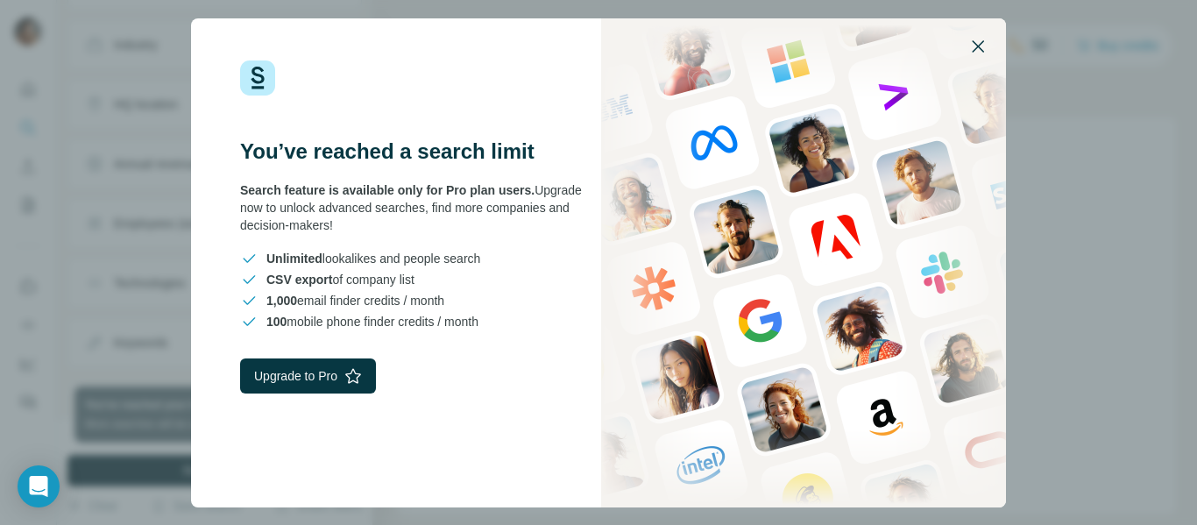
click at [977, 42] on icon "button" at bounding box center [977, 46] width 21 height 21
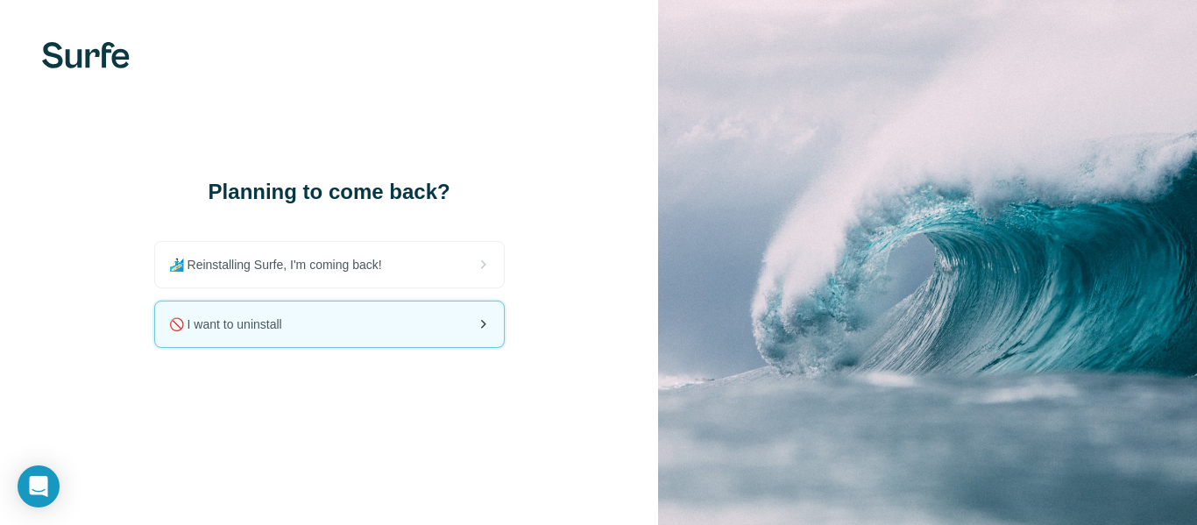
click at [268, 330] on span "🚫 I want to uninstall" at bounding box center [232, 324] width 127 height 18
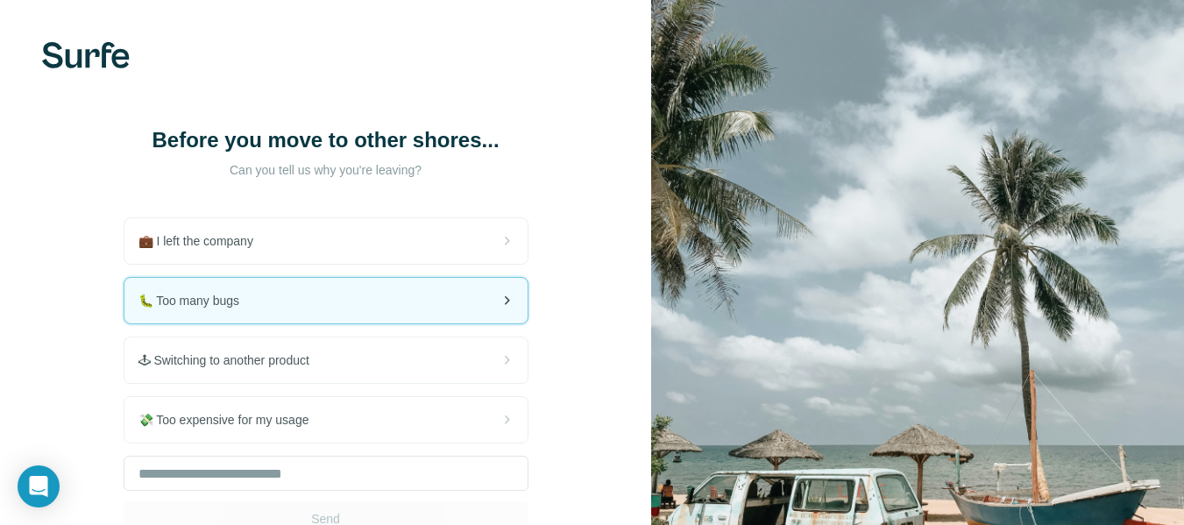
scroll to position [138, 0]
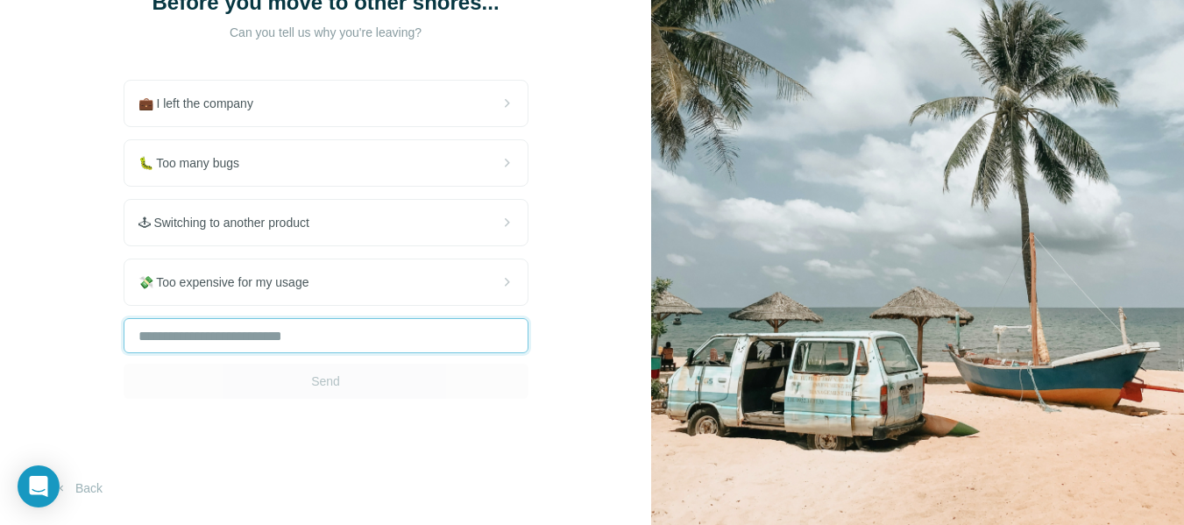
click at [247, 332] on input "text" at bounding box center [326, 335] width 405 height 35
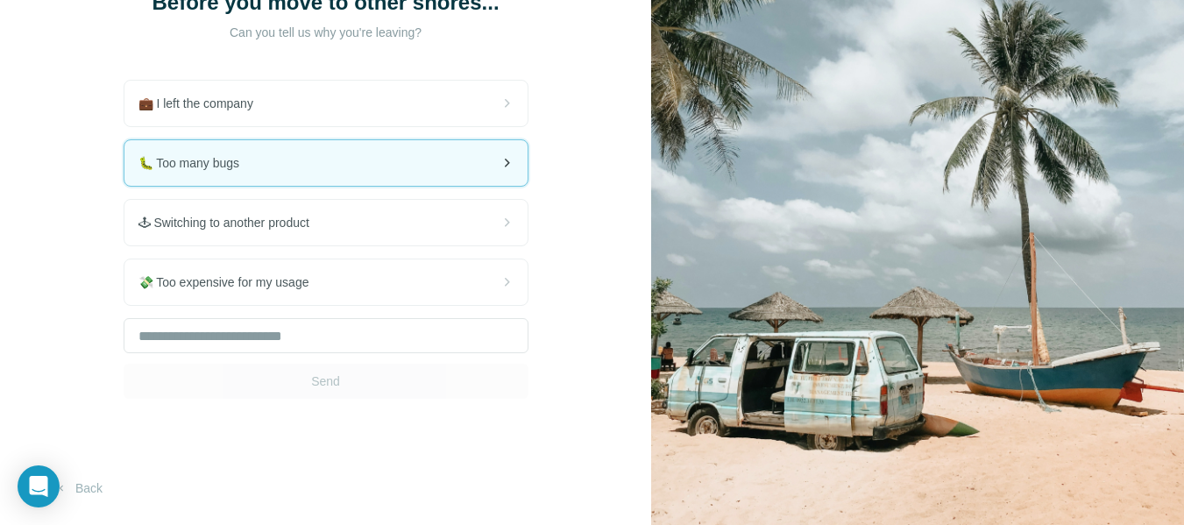
click at [251, 166] on span "🐛 Too many bugs" at bounding box center [196, 163] width 116 height 18
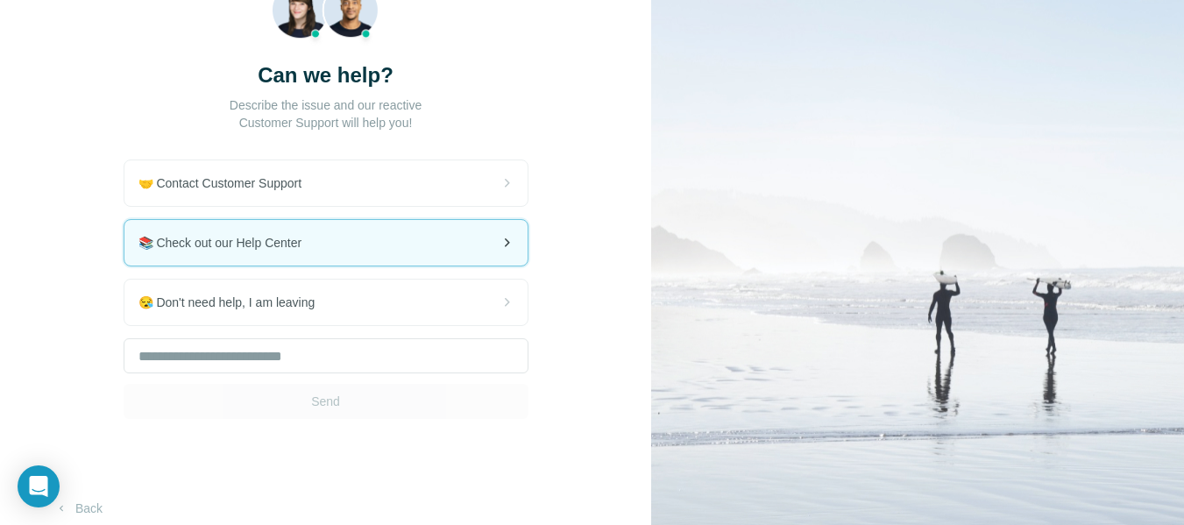
scroll to position [165, 0]
